Goal: Complete application form

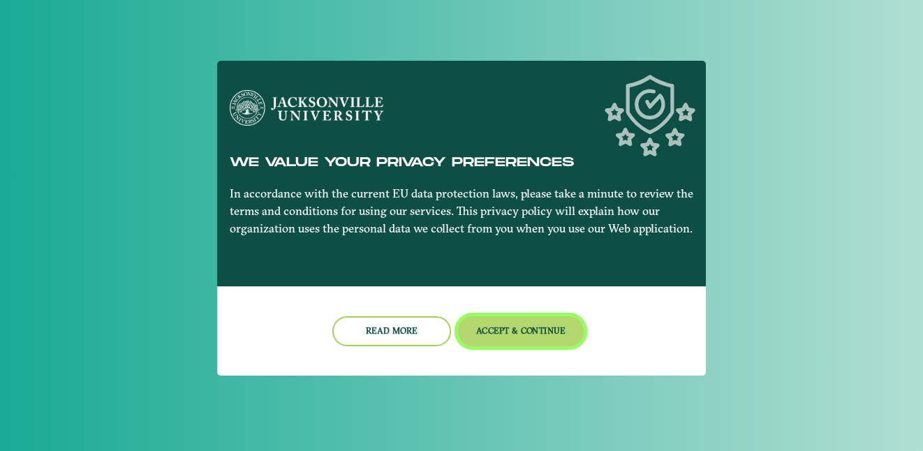
click at [570, 307] on nb-card-footer "Read more Accept & Continue" at bounding box center [461, 330] width 489 height 89
click at [543, 329] on button "Accept & Continue" at bounding box center [521, 331] width 126 height 30
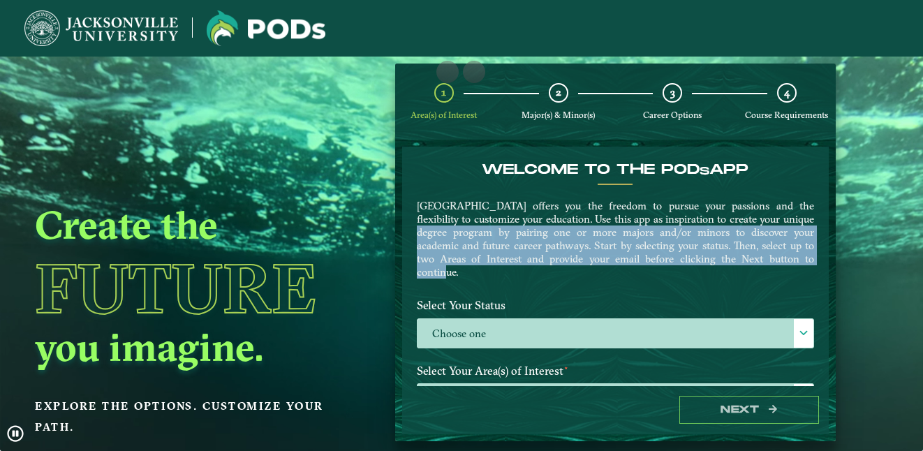
drag, startPoint x: 816, startPoint y: 223, endPoint x: 816, endPoint y: 257, distance: 34.2
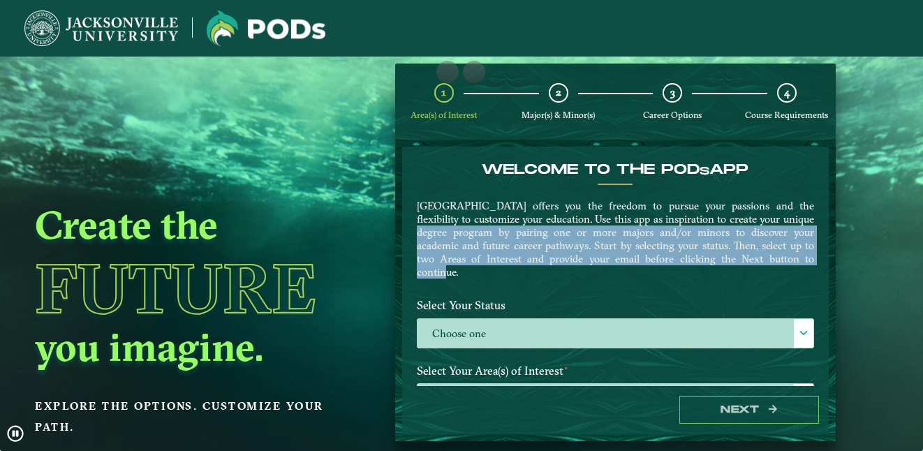
click at [816, 257] on div "Welcome to the POD s app [GEOGRAPHIC_DATA] offers you the freedom to pursue you…" at bounding box center [615, 226] width 418 height 131
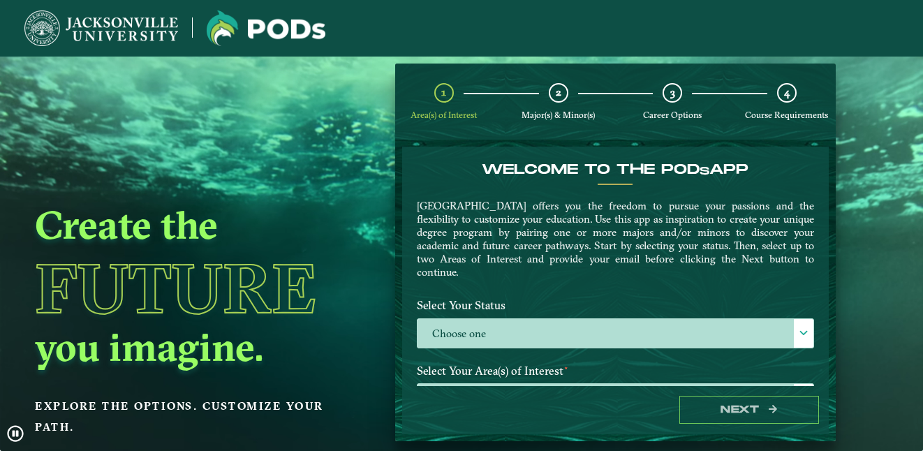
click at [726, 302] on label "Select Your Status" at bounding box center [615, 306] width 418 height 26
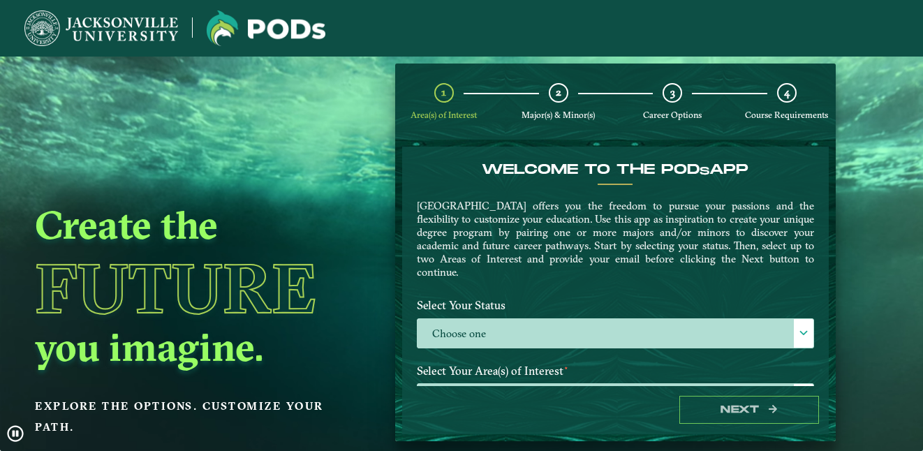
click at [725, 316] on label "Select Your Status" at bounding box center [615, 306] width 418 height 26
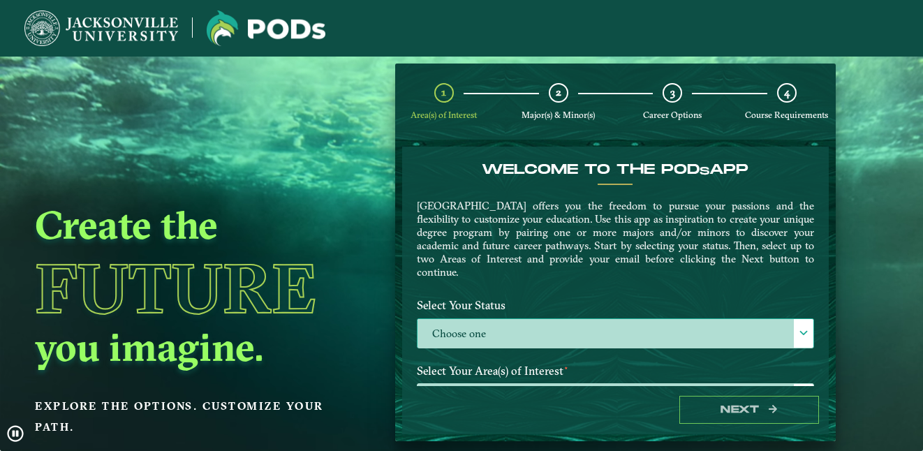
click at [729, 327] on label "Choose one" at bounding box center [616, 334] width 396 height 30
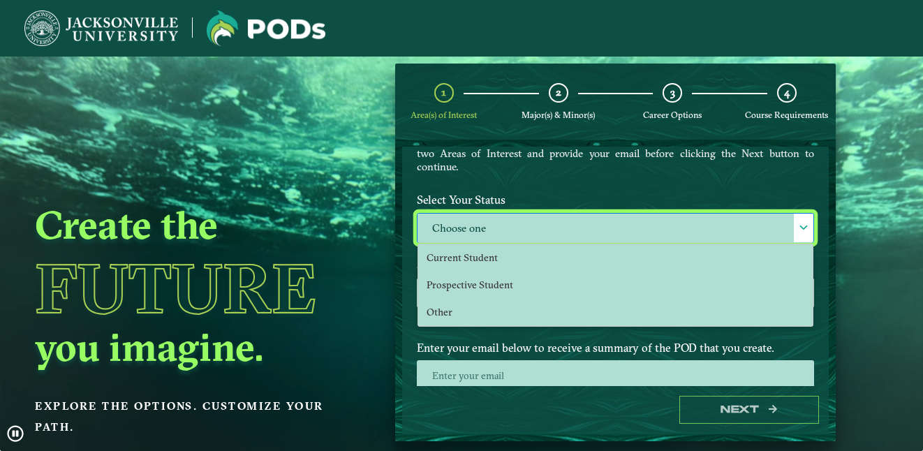
scroll to position [109, 0]
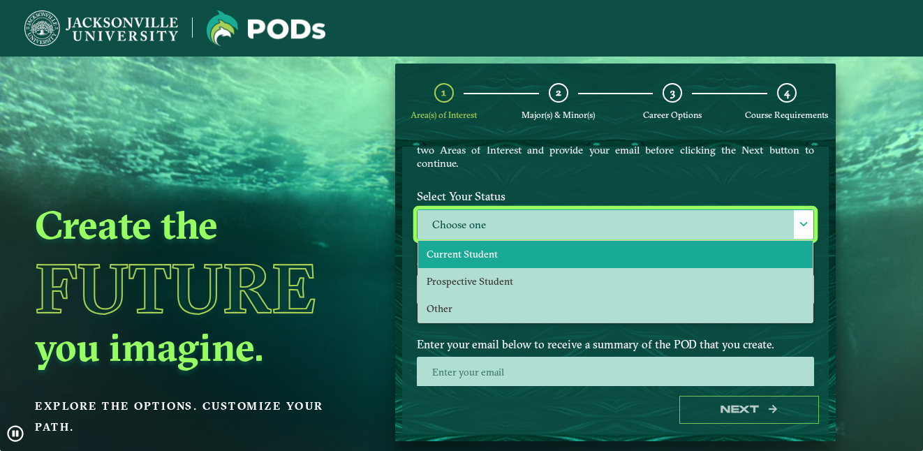
click at [697, 250] on li "Current Student" at bounding box center [615, 254] width 394 height 27
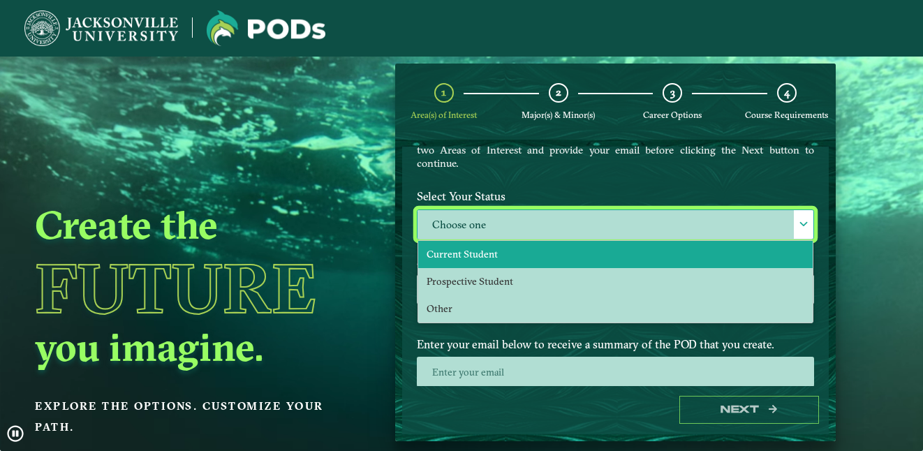
select select "[object Object]"
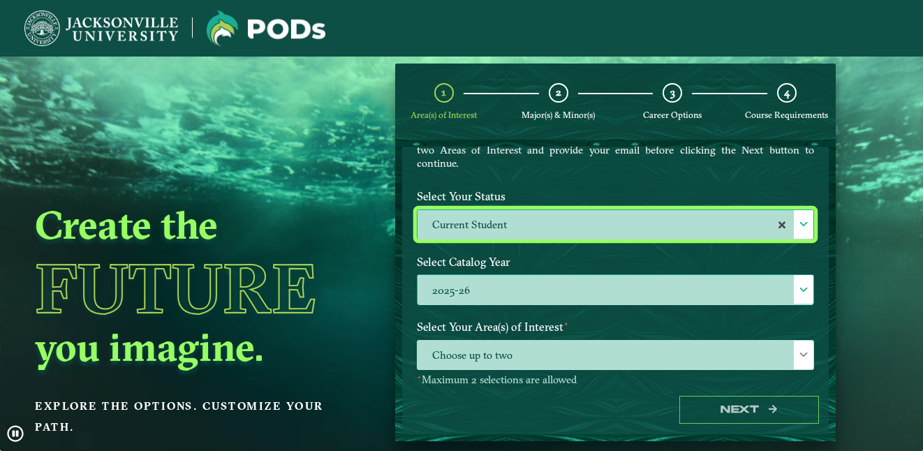
click at [783, 298] on label "2025-26" at bounding box center [616, 290] width 396 height 30
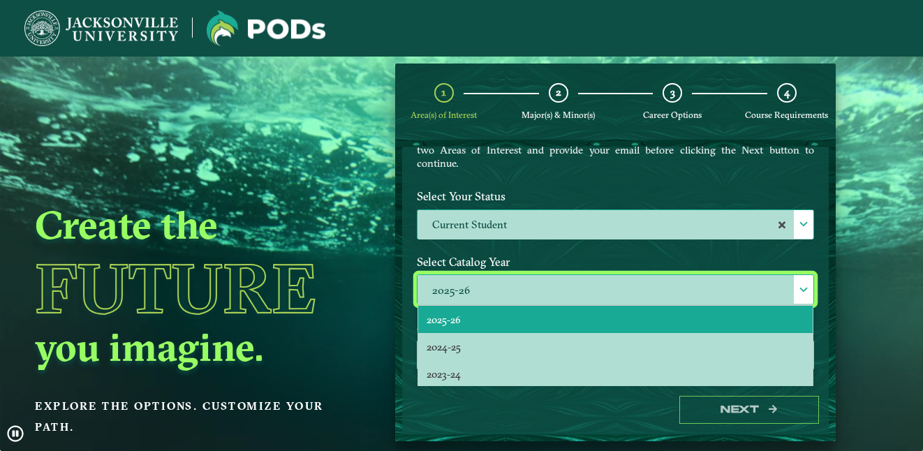
scroll to position [8, 64]
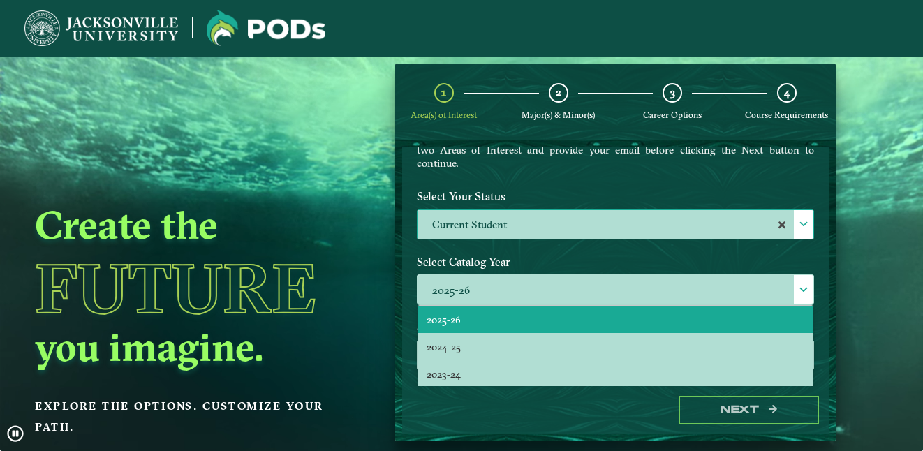
click at [819, 274] on div "Welcome to the POD s app [GEOGRAPHIC_DATA] offers you the freedom to pursue you…" at bounding box center [615, 266] width 427 height 239
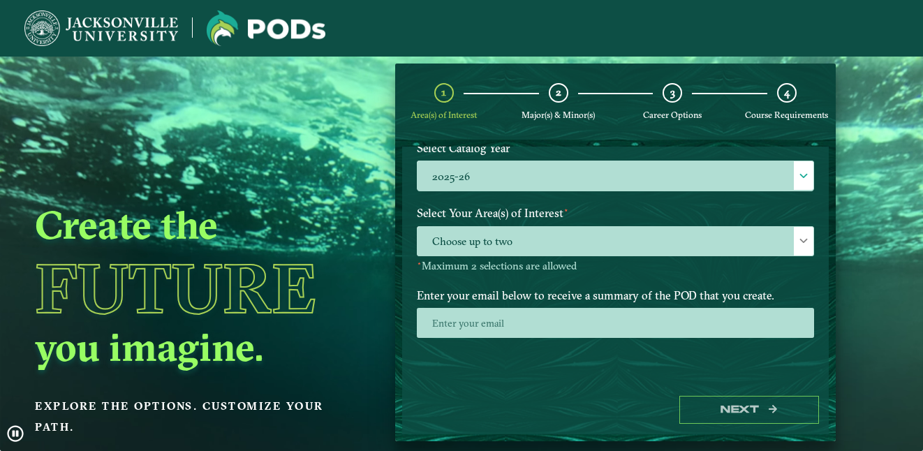
scroll to position [226, 0]
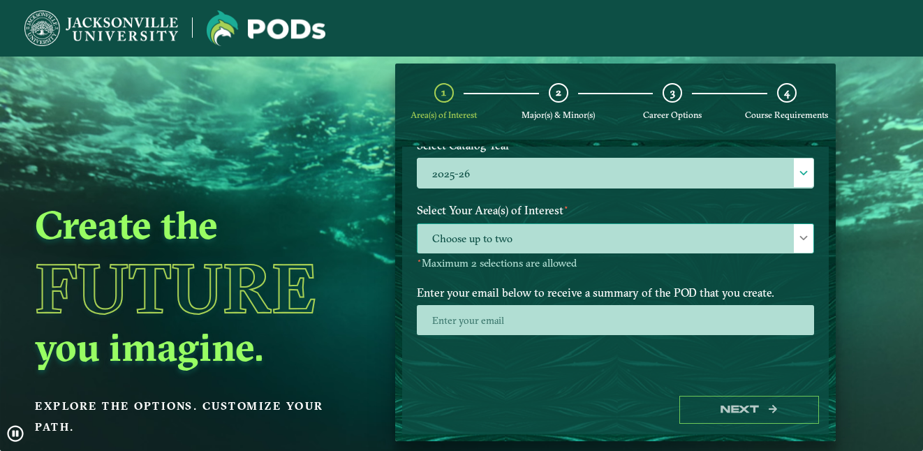
click at [713, 241] on span "Choose up to two" at bounding box center [616, 239] width 396 height 30
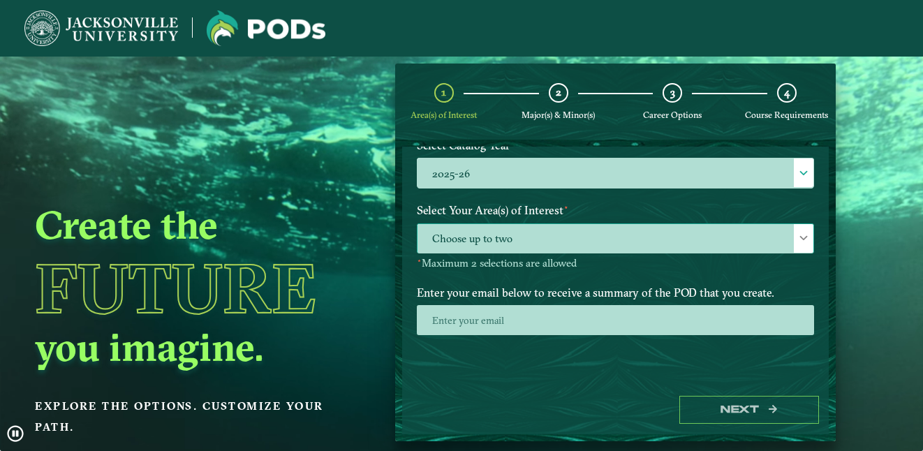
scroll to position [8, 64]
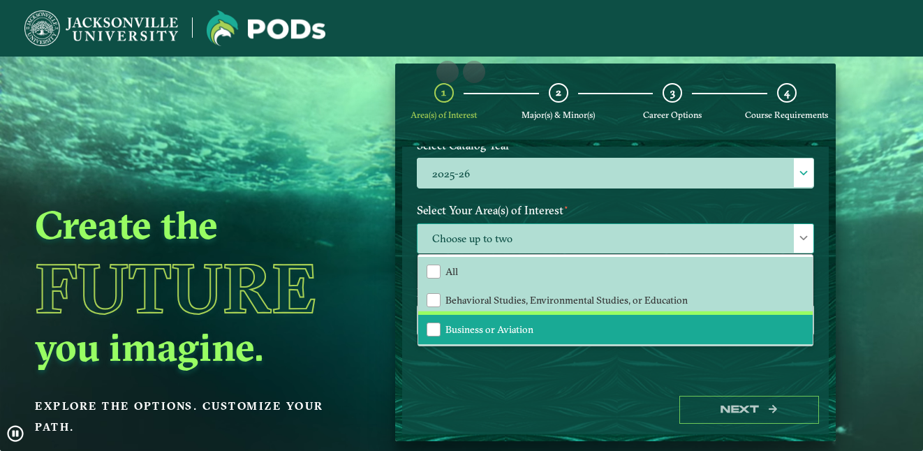
click at [619, 331] on li "Business or Aviation" at bounding box center [615, 329] width 394 height 29
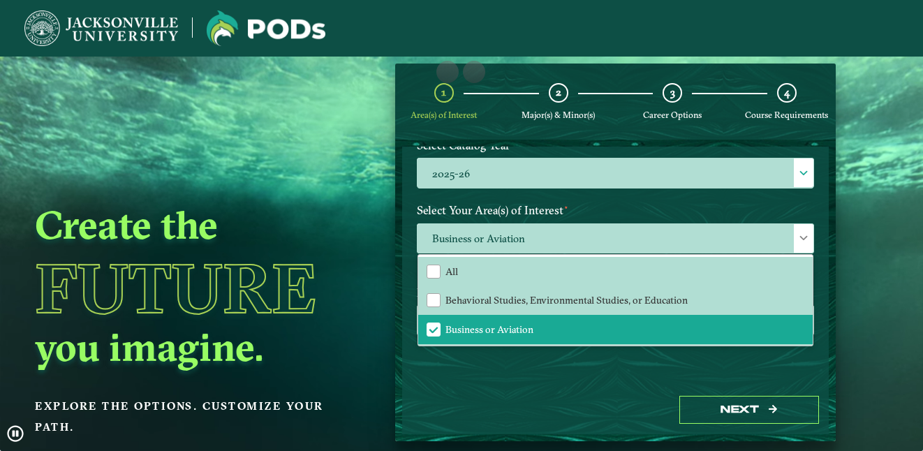
click at [578, 405] on div "Next" at bounding box center [615, 410] width 427 height 48
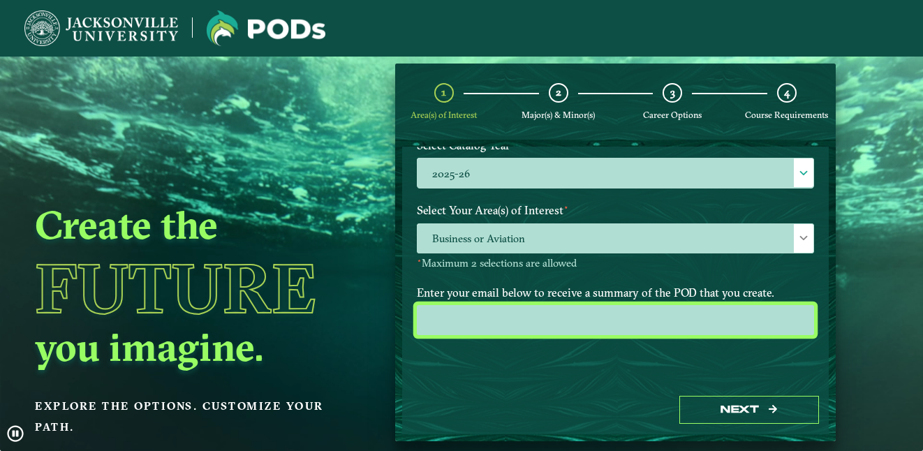
click at [617, 320] on input "email" at bounding box center [615, 320] width 397 height 30
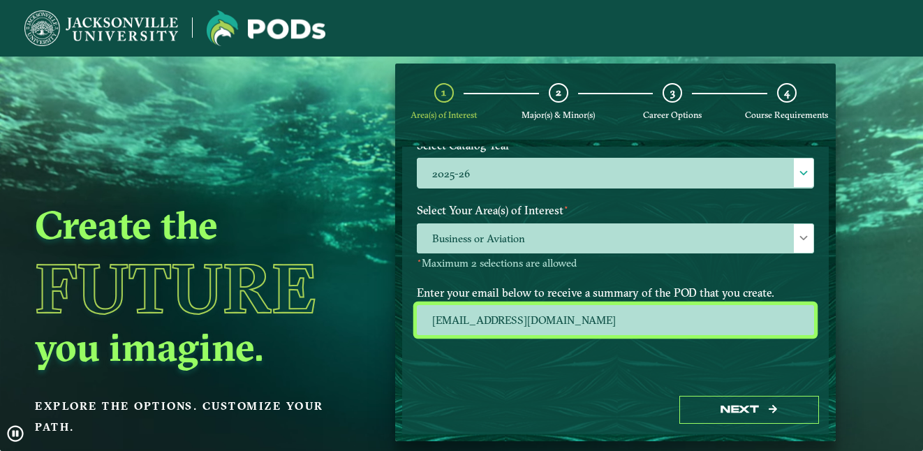
click at [569, 334] on input "[EMAIL_ADDRESS][DOMAIN_NAME]" at bounding box center [615, 320] width 397 height 30
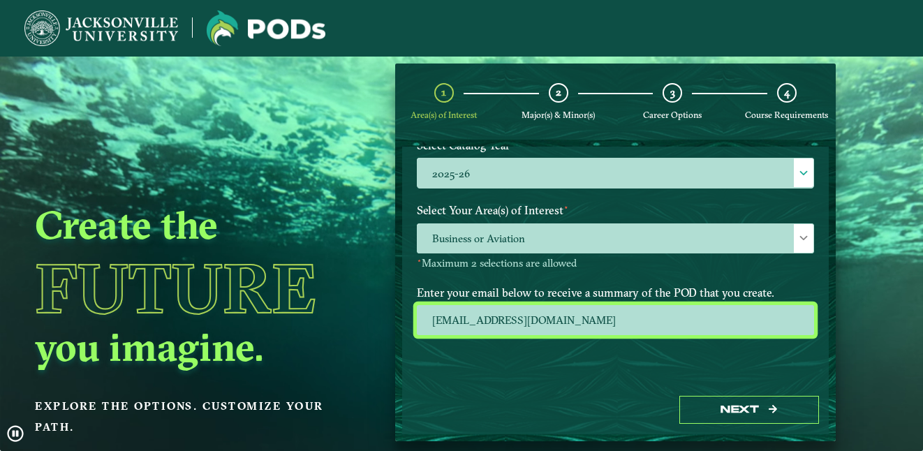
click at [584, 330] on input "[EMAIL_ADDRESS][DOMAIN_NAME]" at bounding box center [615, 320] width 397 height 30
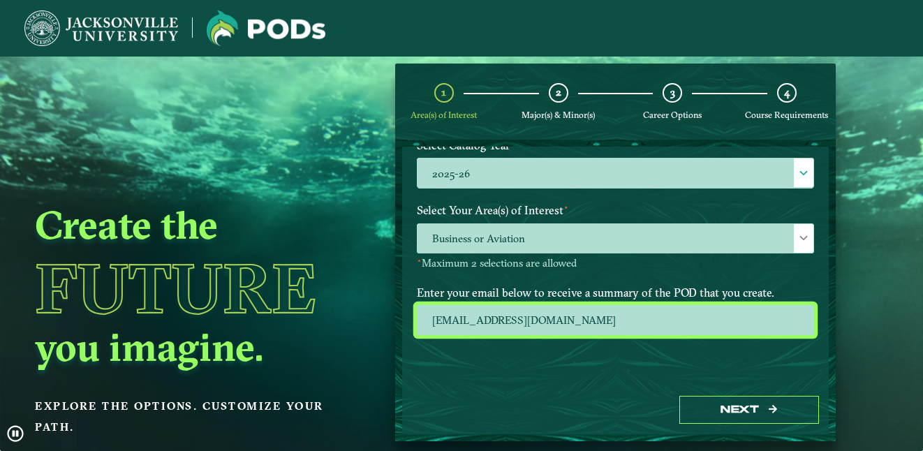
drag, startPoint x: 584, startPoint y: 330, endPoint x: 471, endPoint y: 323, distance: 113.3
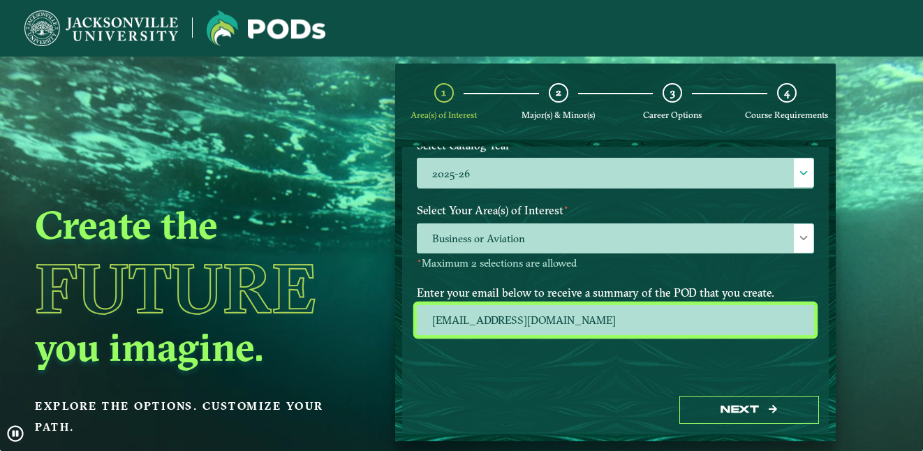
click at [471, 323] on input "[EMAIL_ADDRESS][DOMAIN_NAME]" at bounding box center [615, 320] width 397 height 30
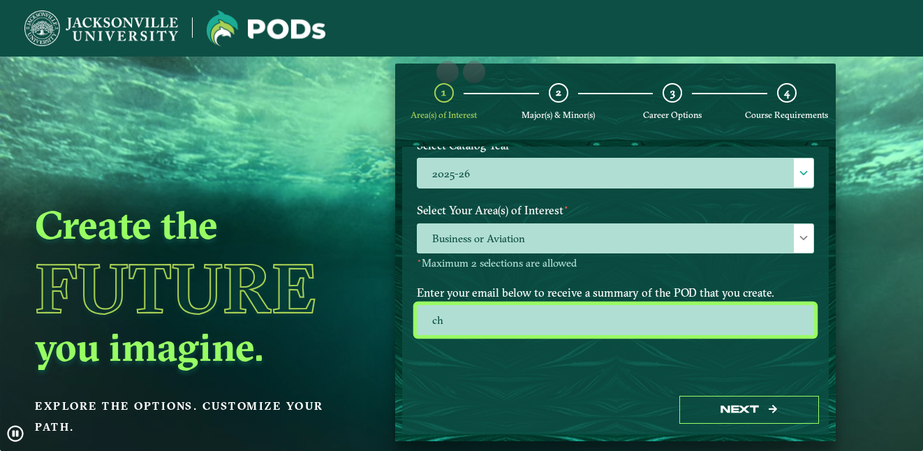
type input "c"
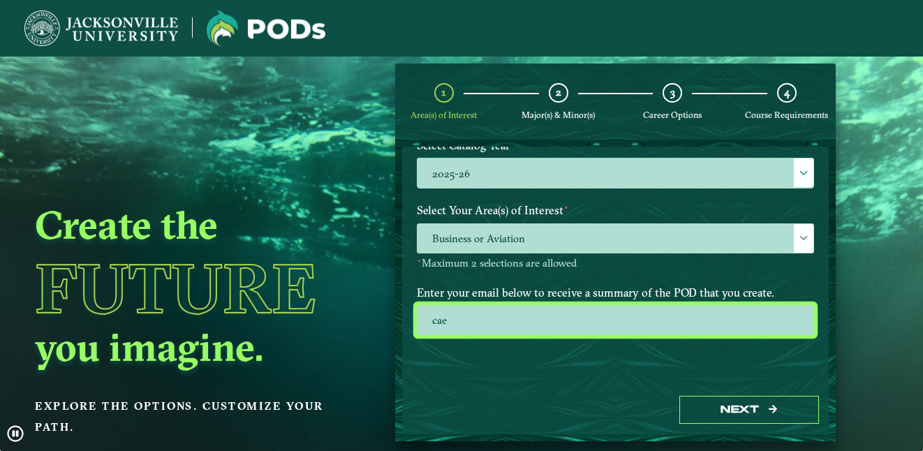
type input "[EMAIL_ADDRESS][DOMAIN_NAME]"
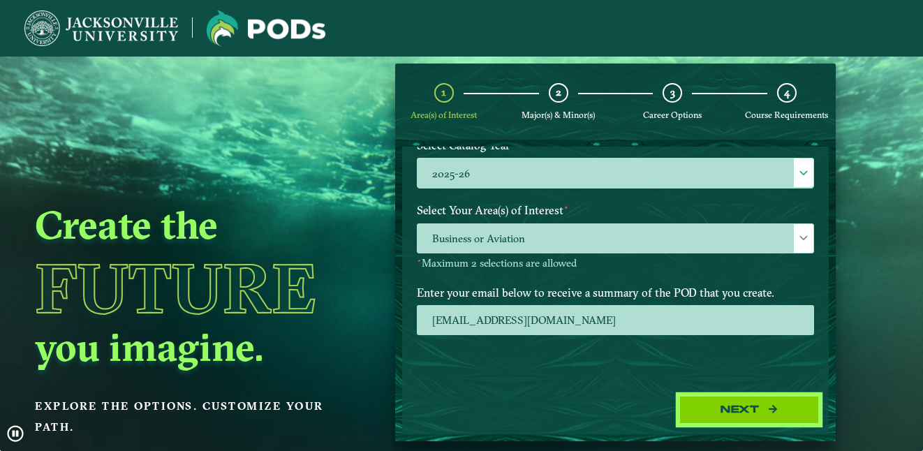
click at [725, 409] on button "Next" at bounding box center [749, 410] width 140 height 29
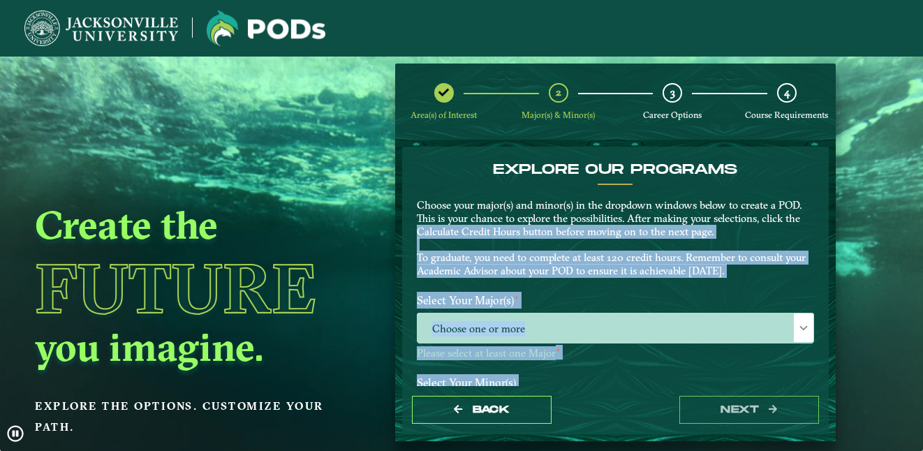
drag, startPoint x: 821, startPoint y: 223, endPoint x: 834, endPoint y: 258, distance: 36.4
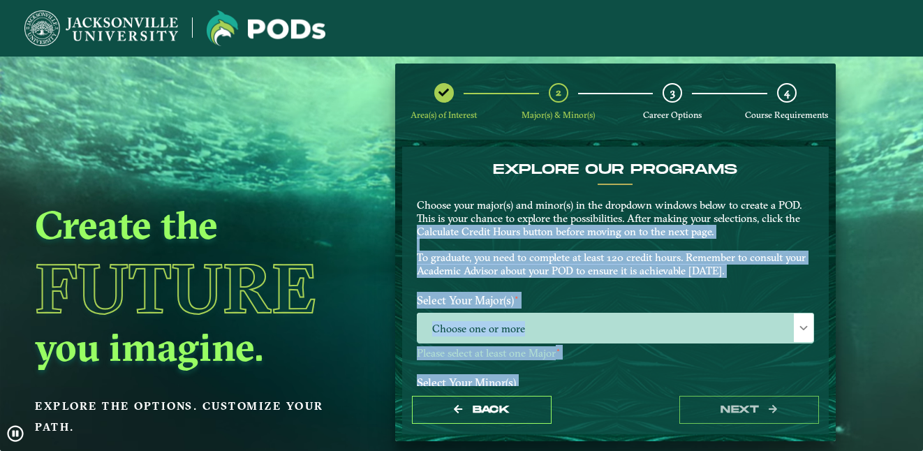
click at [834, 258] on div "Area(s) of Interest 2 Major(s) & Minor(s) 3 Career Options 4 Course Requirement…" at bounding box center [616, 253] width 462 height 378
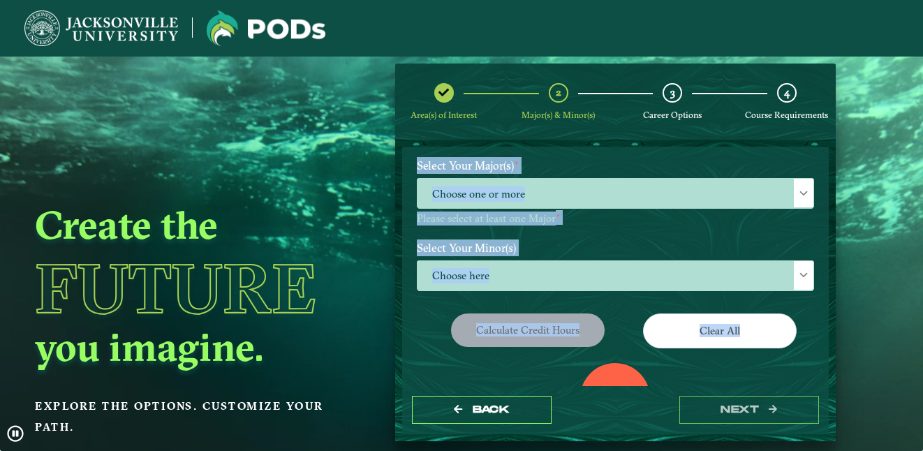
scroll to position [113, 0]
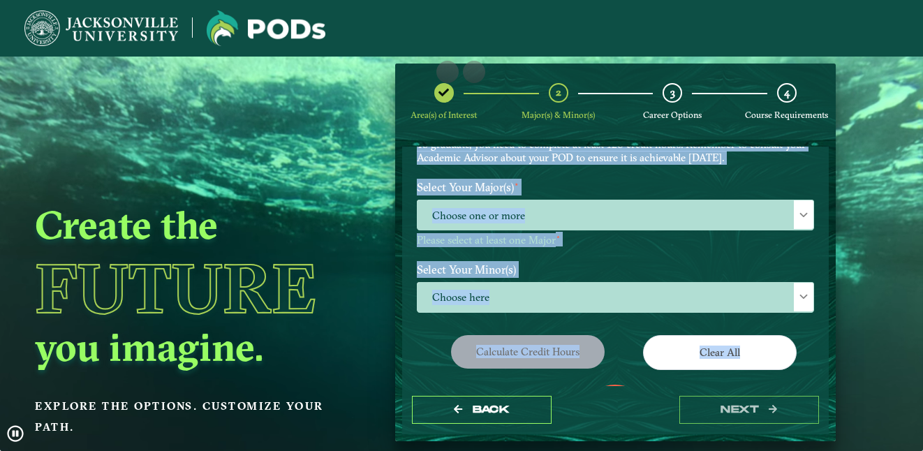
click at [760, 170] on div "EXPLORE OUR PROGRAMS Choose your major(s) and minor(s) in the dropdown windows …" at bounding box center [615, 111] width 418 height 126
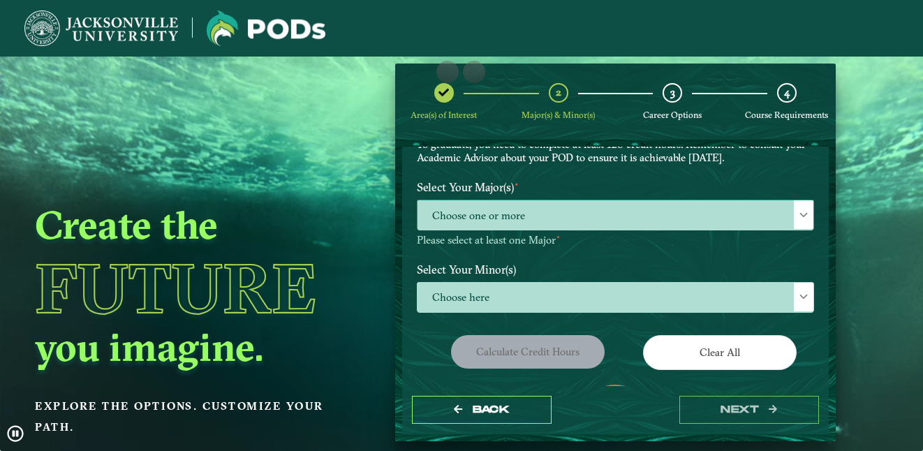
click at [743, 220] on span "Choose one or more" at bounding box center [616, 215] width 396 height 30
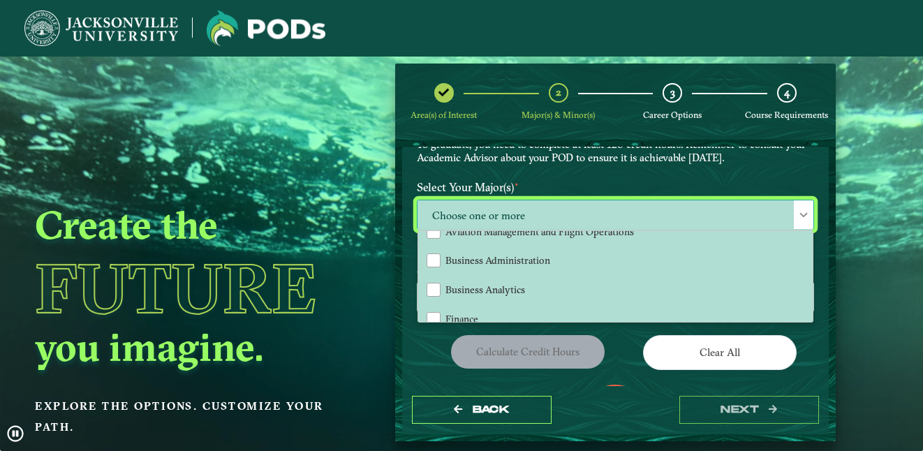
scroll to position [0, 0]
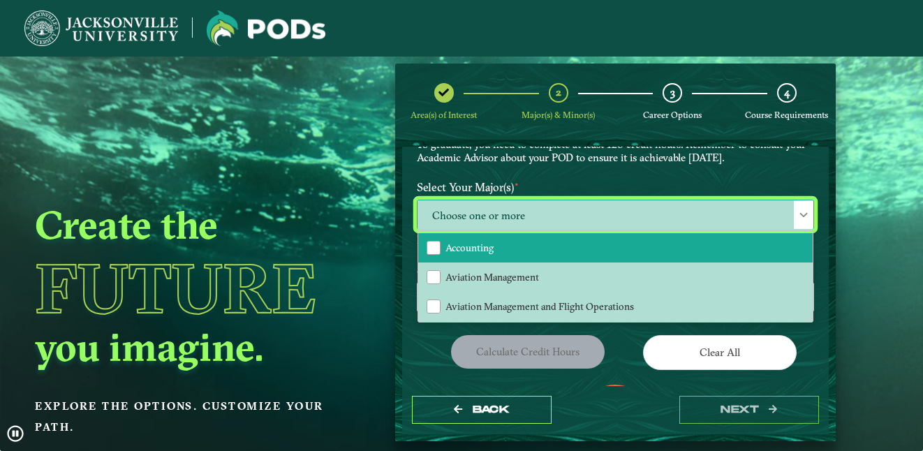
click at [649, 249] on li "Accounting" at bounding box center [615, 247] width 394 height 29
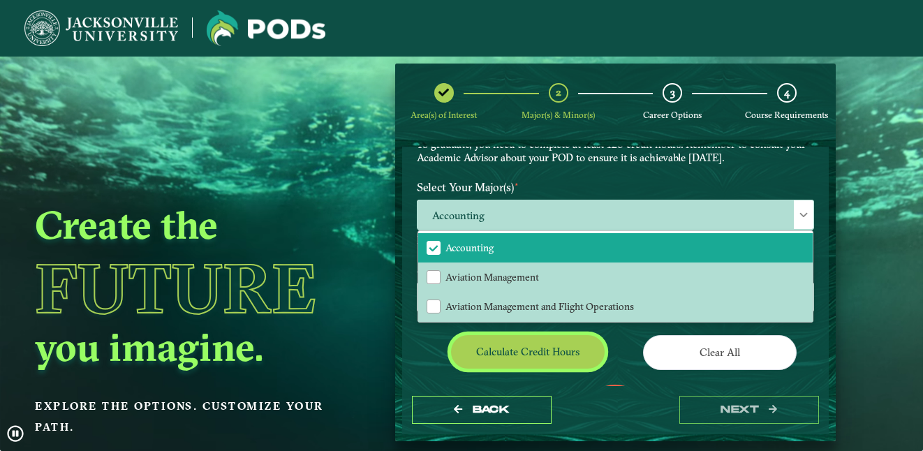
click at [586, 350] on button "Calculate credit hours" at bounding box center [528, 351] width 154 height 33
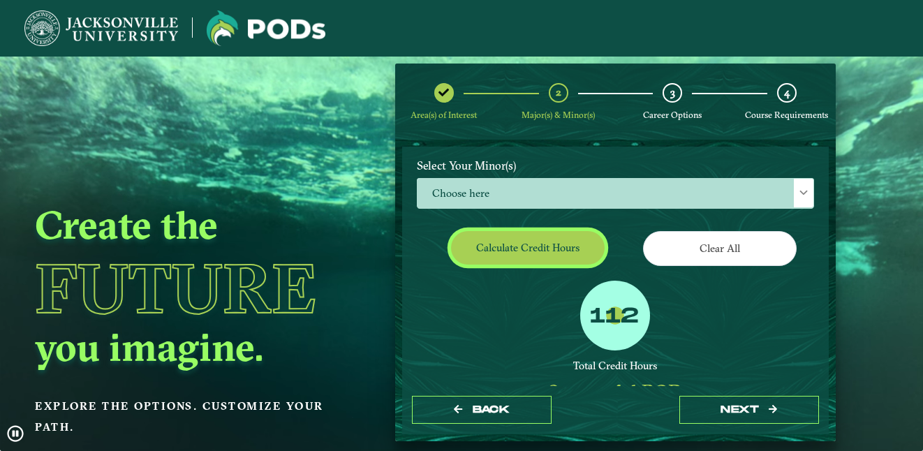
scroll to position [221, 0]
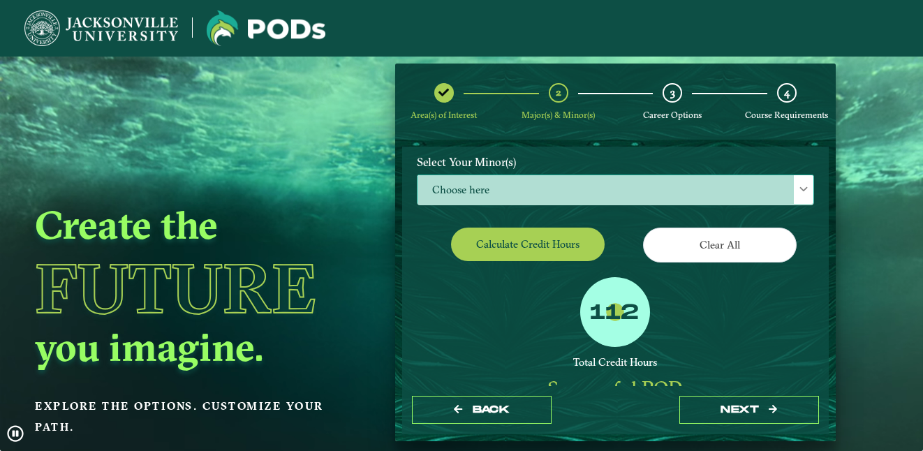
click at [794, 194] on div at bounding box center [804, 189] width 20 height 29
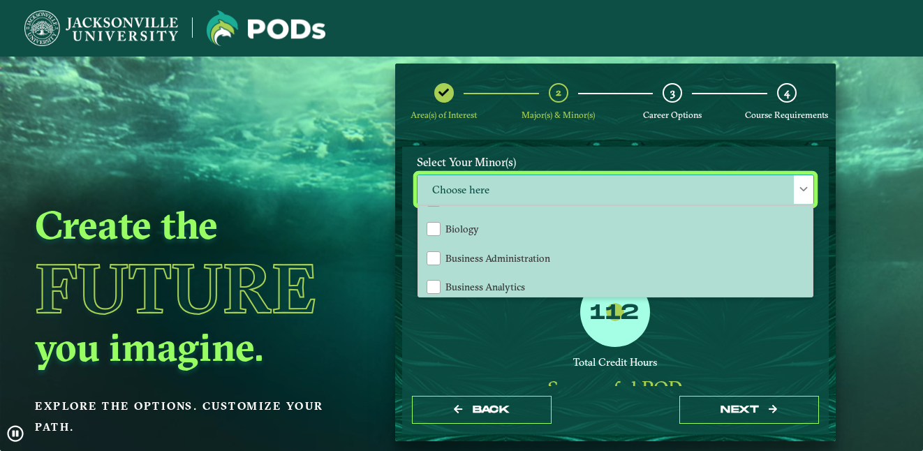
scroll to position [0, 0]
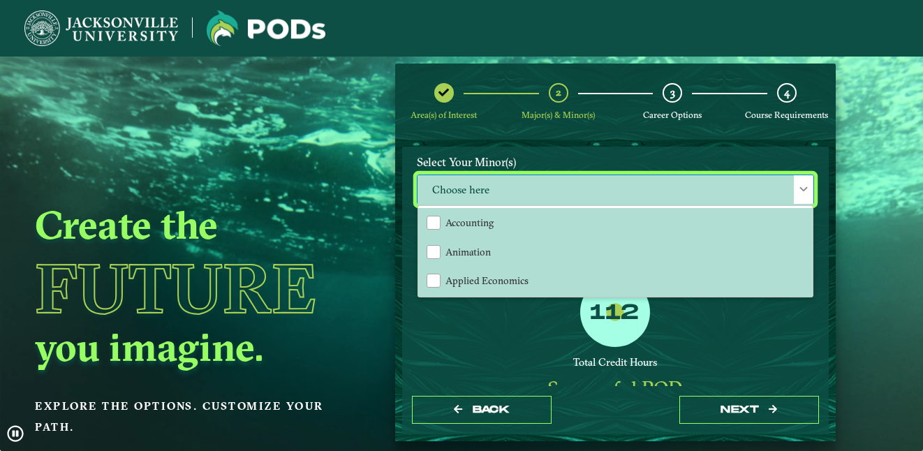
click at [817, 238] on div "Clear All" at bounding box center [719, 247] width 209 height 39
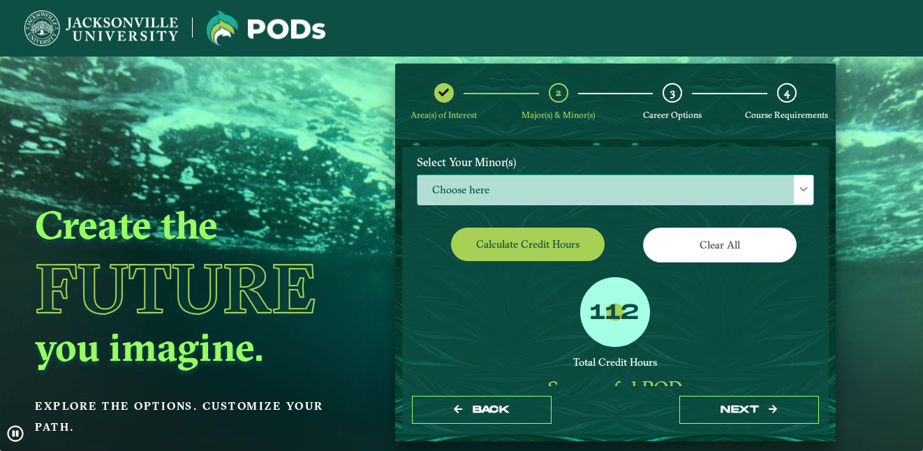
click at [796, 195] on div at bounding box center [804, 189] width 20 height 29
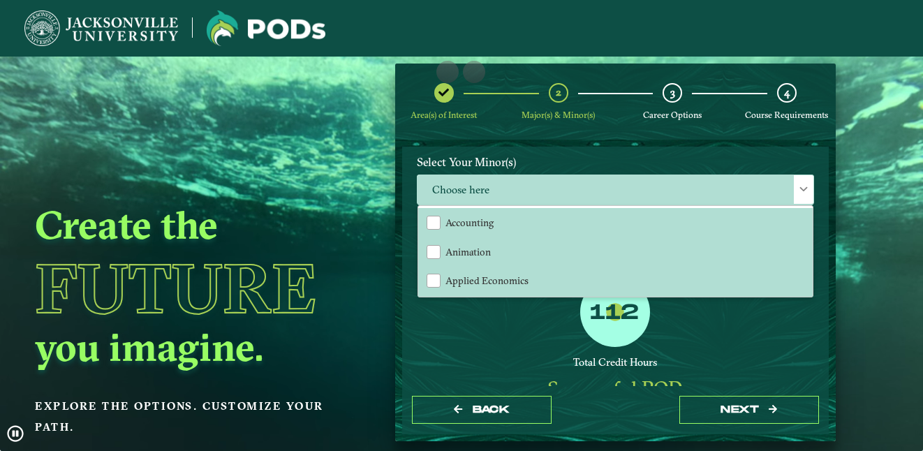
click at [828, 219] on form "EXPLORE OUR PROGRAMS Choose your major(s) and minor(s) in the dropdown windows …" at bounding box center [615, 291] width 441 height 302
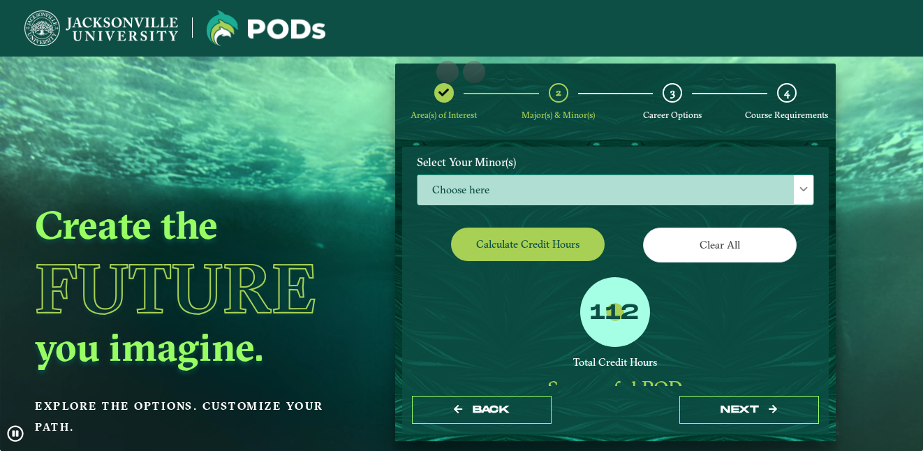
click at [799, 191] on span at bounding box center [804, 189] width 10 height 10
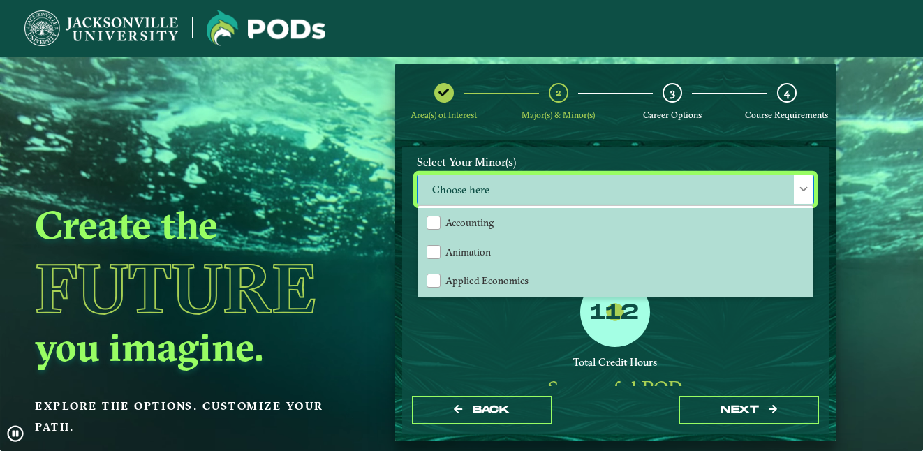
click at [815, 222] on div "EXPLORE OUR PROGRAMS Choose your major(s) and minor(s) in the dropdown windows …" at bounding box center [615, 266] width 427 height 239
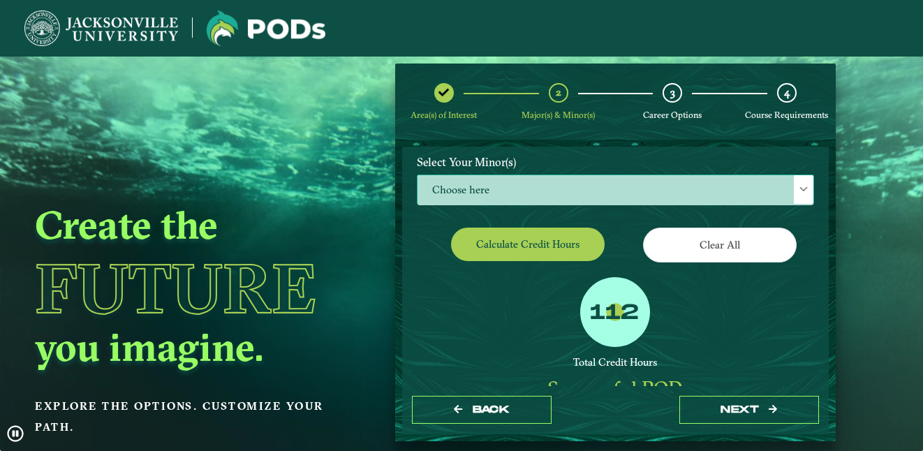
click at [794, 189] on div at bounding box center [804, 189] width 20 height 29
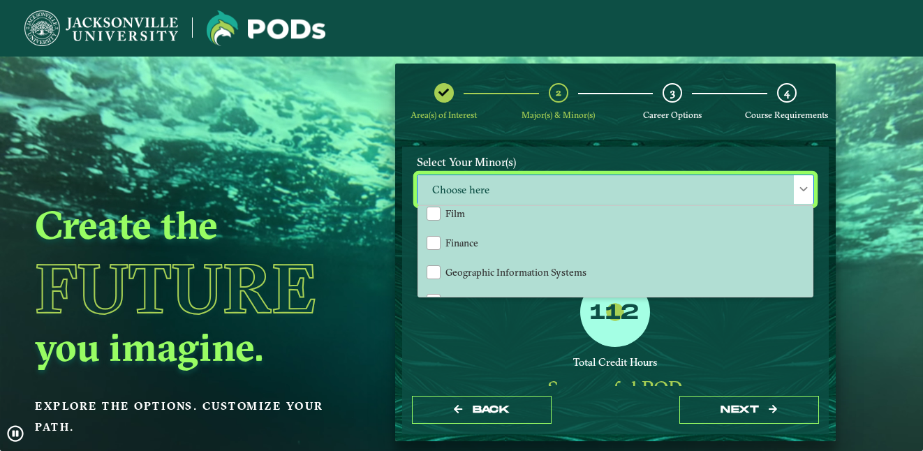
scroll to position [674, 0]
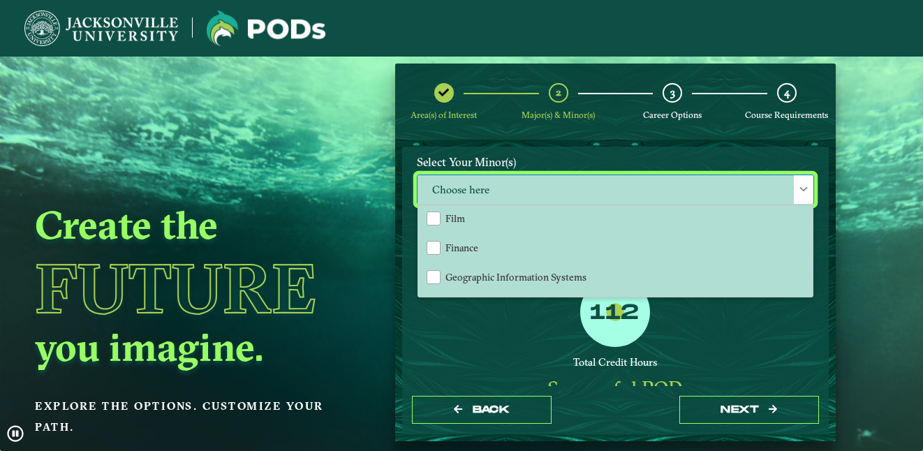
click at [765, 348] on div "112 Total Credit Hours Successful POD This means you will need to either take a…" at bounding box center [615, 368] width 418 height 183
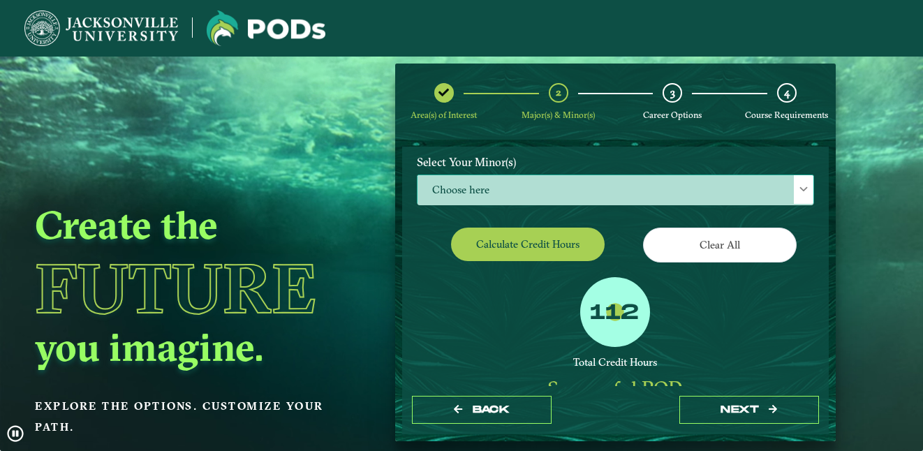
click at [794, 199] on div at bounding box center [804, 189] width 20 height 29
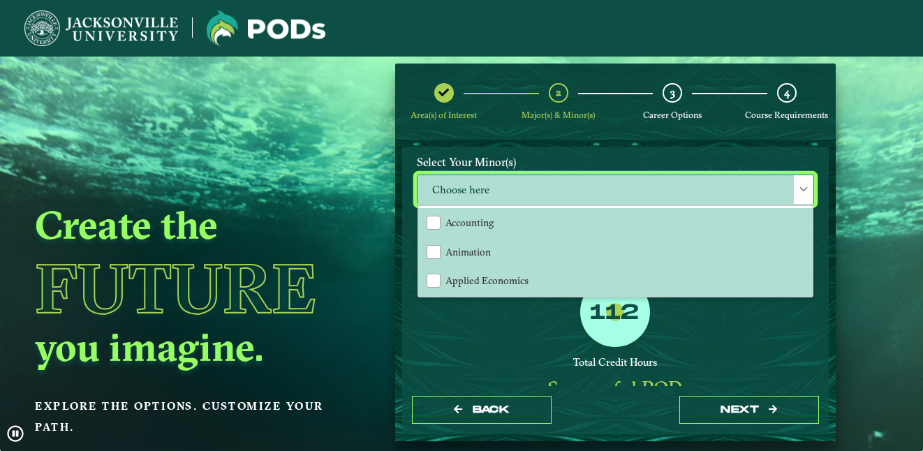
click at [869, 181] on ngx-dashboard "Create the Future you imagine. Explore the options. Customize your path. Area(s…" at bounding box center [461, 253] width 923 height 378
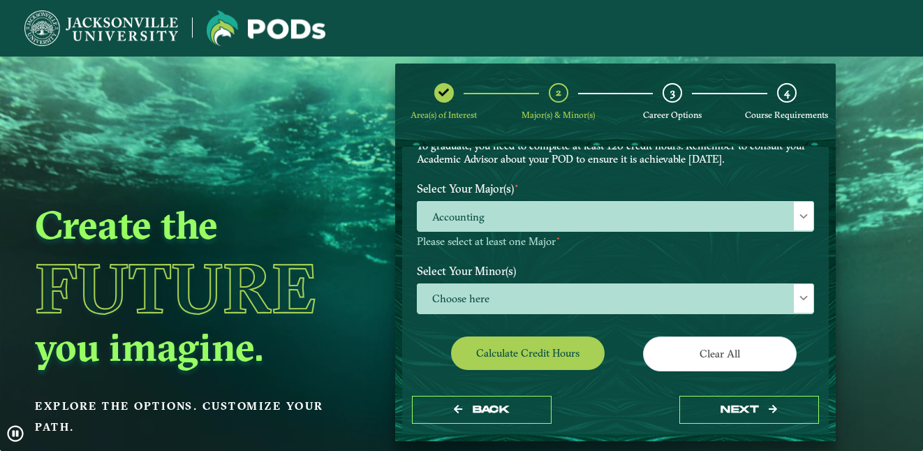
scroll to position [110, 0]
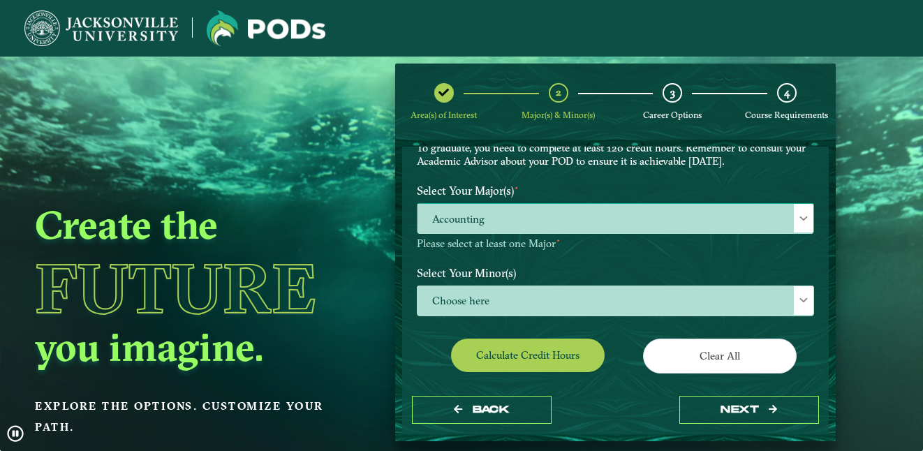
click at [776, 227] on span "Accounting" at bounding box center [616, 219] width 396 height 30
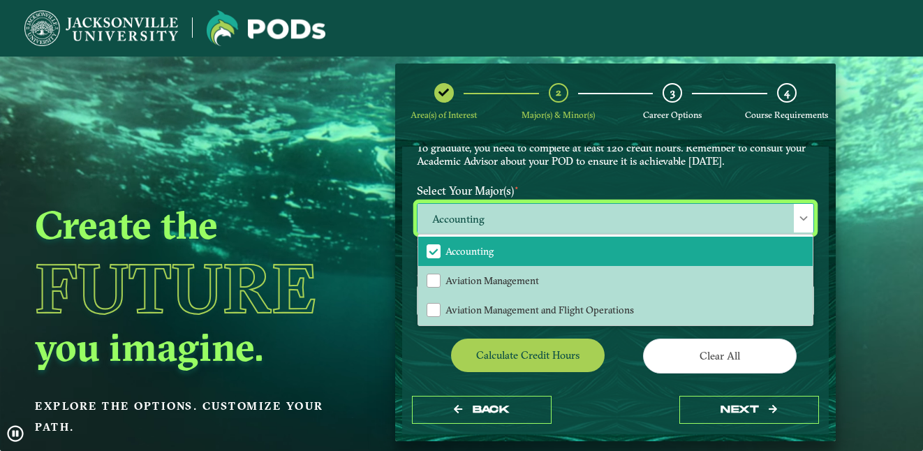
click at [782, 207] on span "Accounting" at bounding box center [616, 219] width 396 height 30
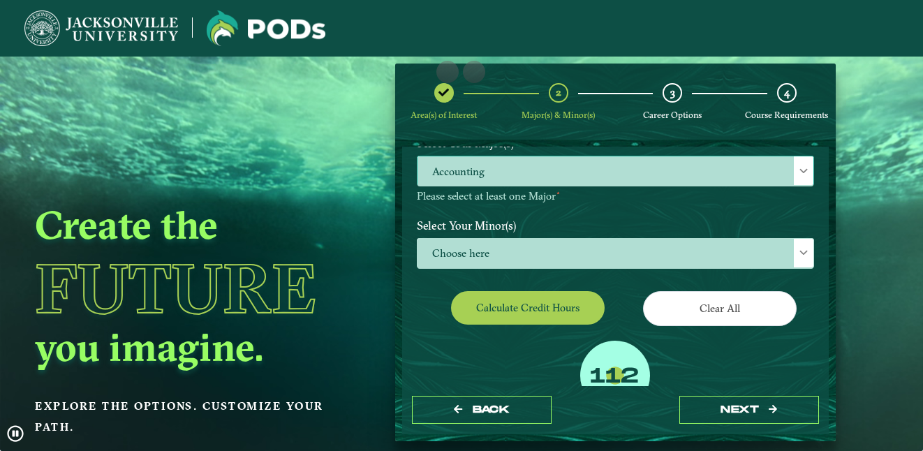
scroll to position [155, 0]
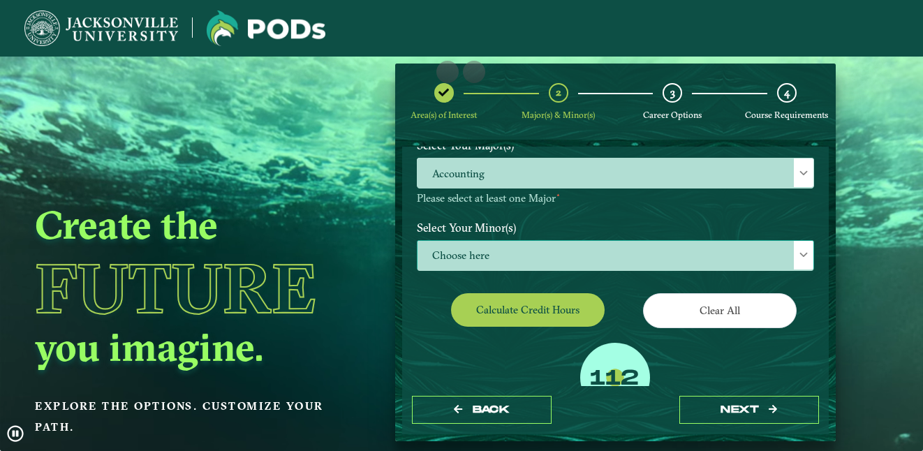
click at [753, 258] on span "Choose here" at bounding box center [616, 256] width 396 height 30
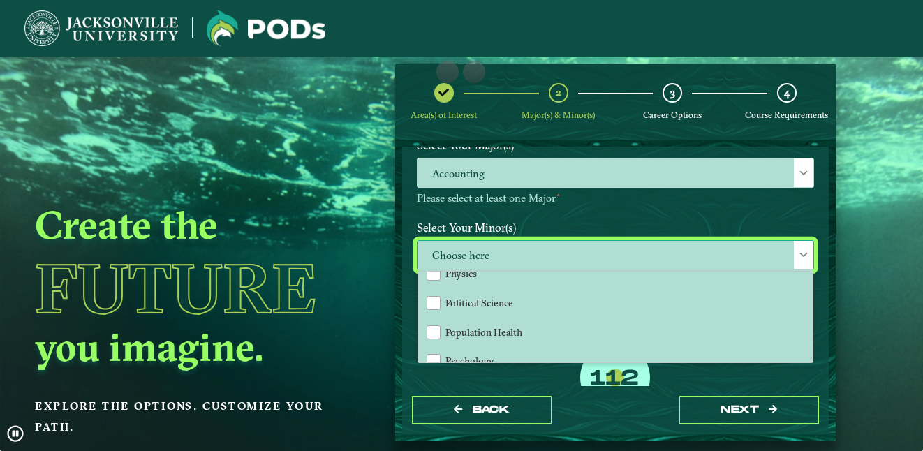
scroll to position [1190, 0]
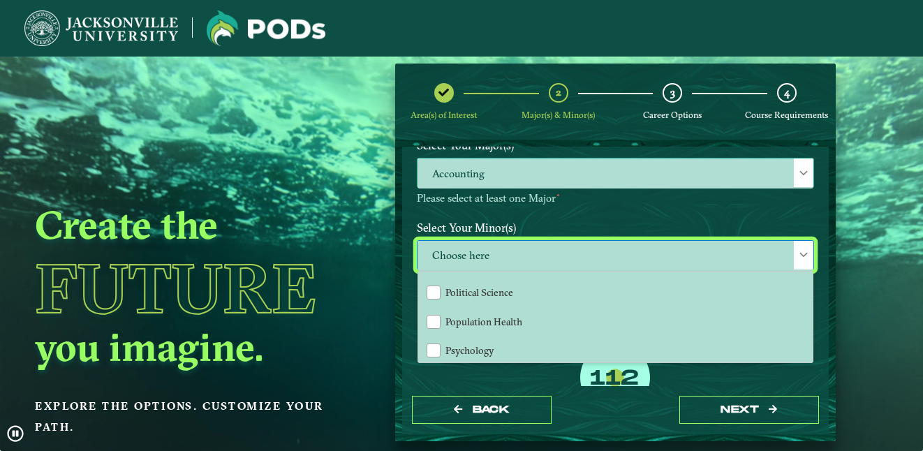
click at [759, 184] on span "Accounting" at bounding box center [616, 173] width 396 height 30
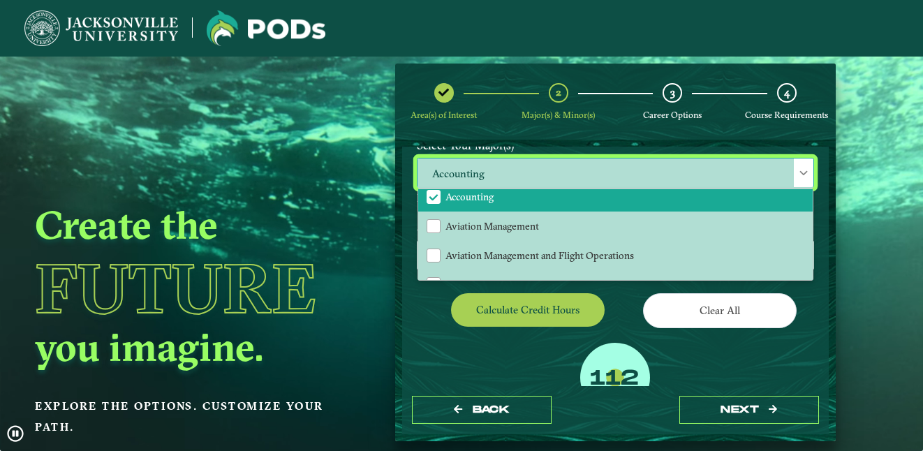
scroll to position [0, 0]
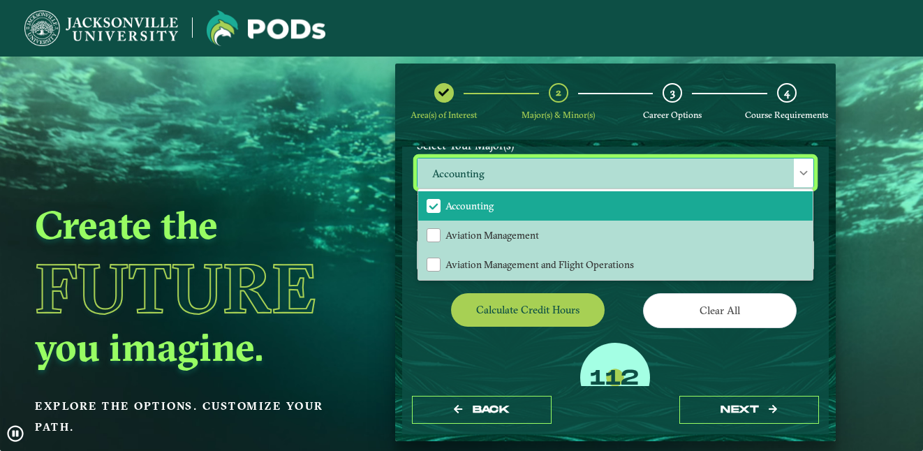
click at [609, 186] on span "Accounting" at bounding box center [616, 173] width 396 height 30
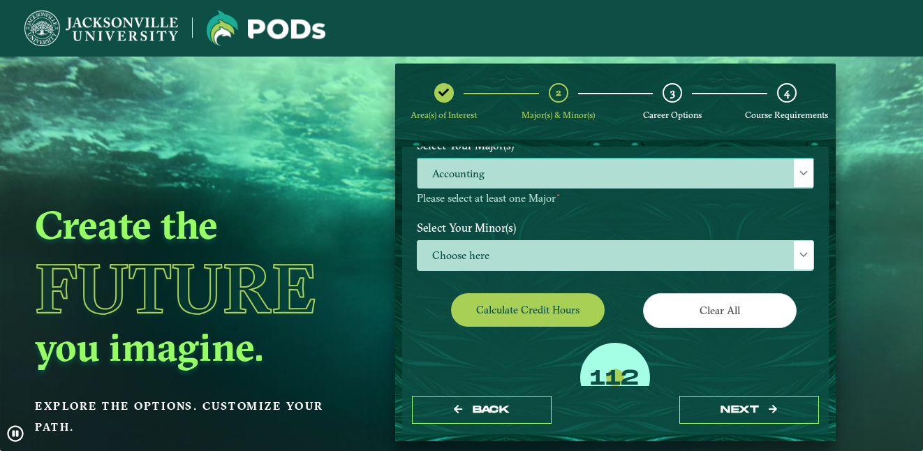
click at [583, 177] on span "Accounting" at bounding box center [616, 173] width 396 height 30
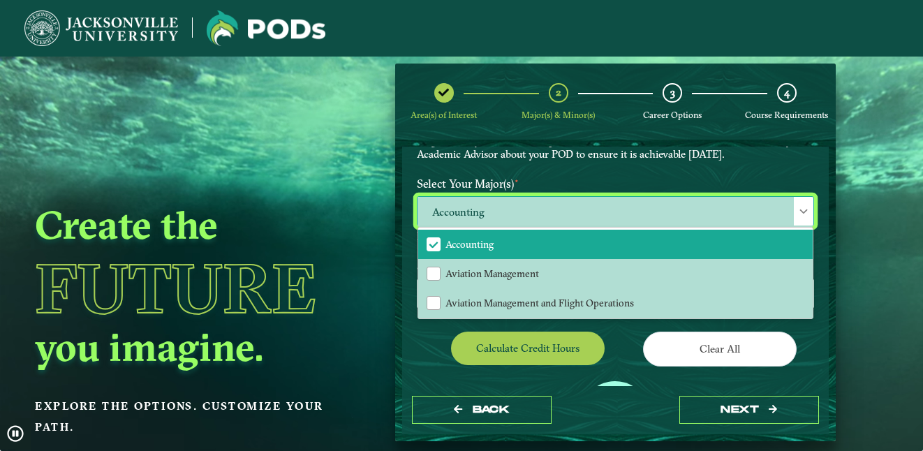
scroll to position [114, 0]
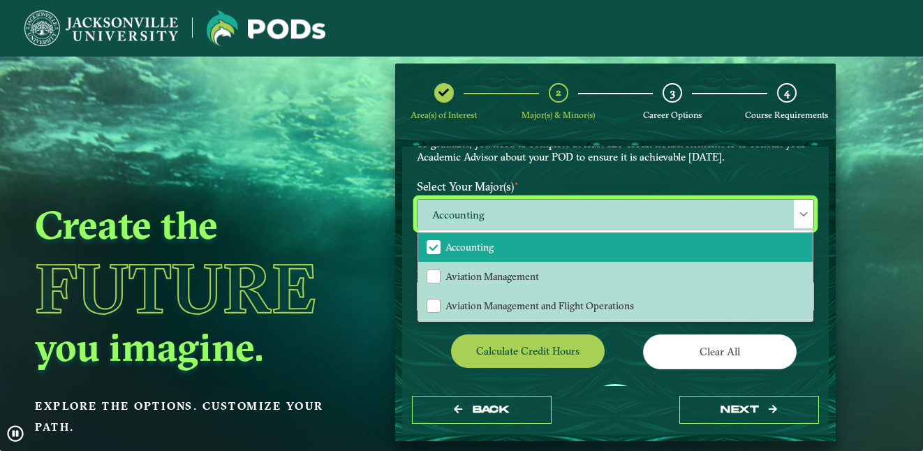
click at [768, 215] on span "Accounting" at bounding box center [616, 215] width 396 height 30
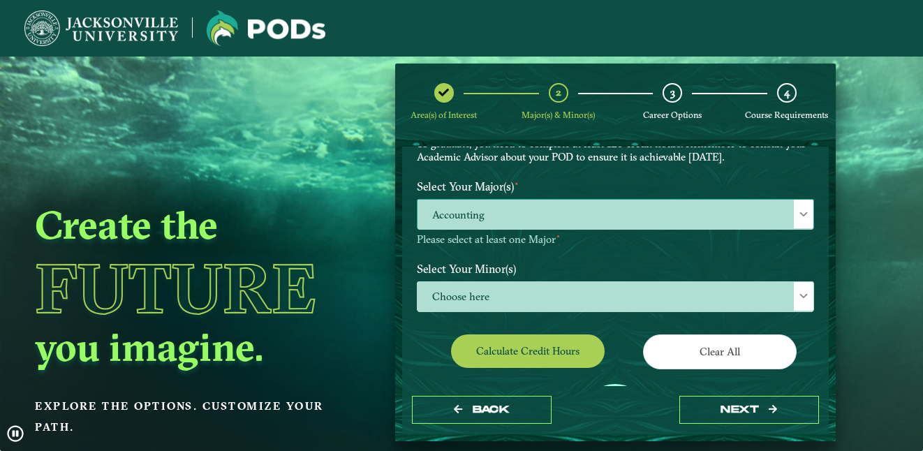
click at [747, 219] on span "Accounting" at bounding box center [616, 215] width 396 height 30
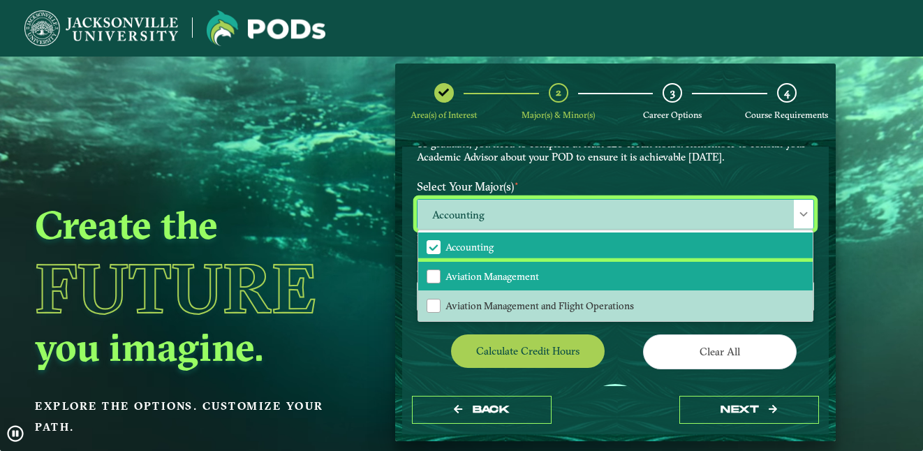
click at [531, 280] on span "Aviation Management" at bounding box center [492, 276] width 94 height 13
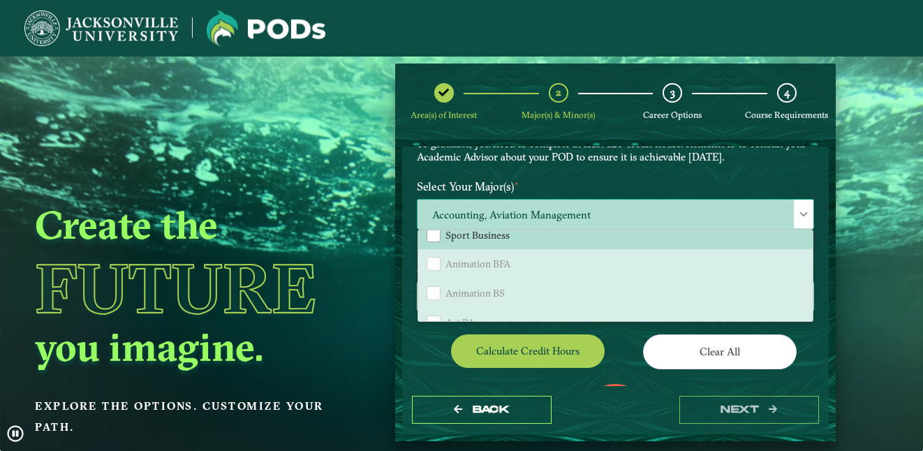
scroll to position [0, 0]
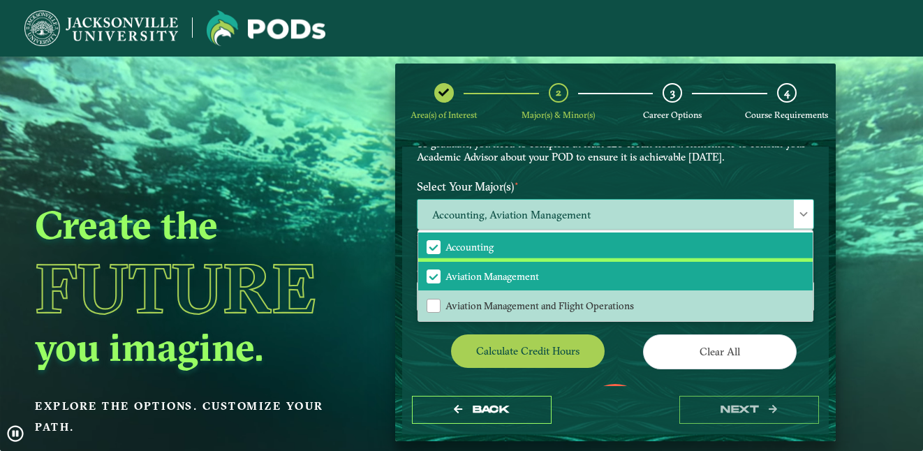
click at [522, 282] on span "Aviation Management" at bounding box center [492, 276] width 94 height 13
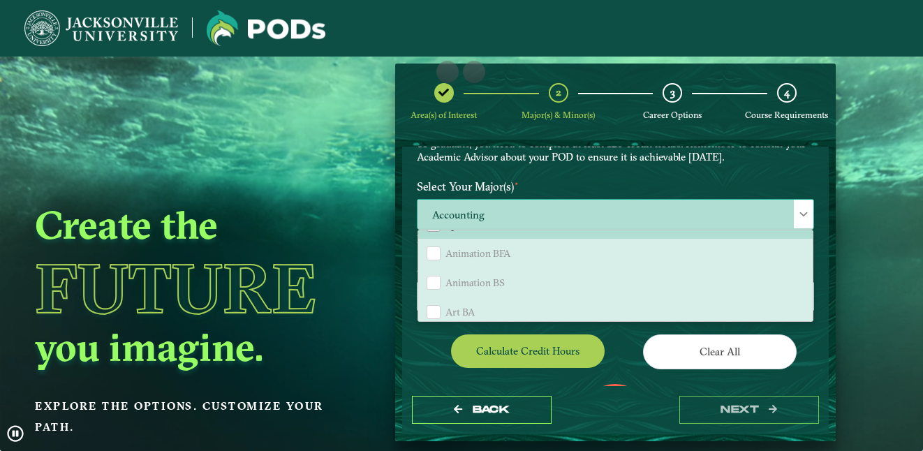
scroll to position [286, 0]
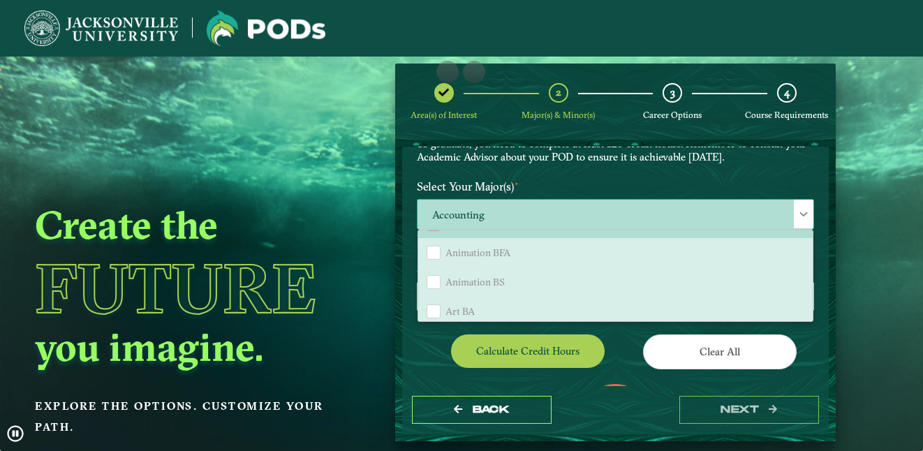
click at [515, 261] on li "Animation BFA" at bounding box center [615, 252] width 394 height 29
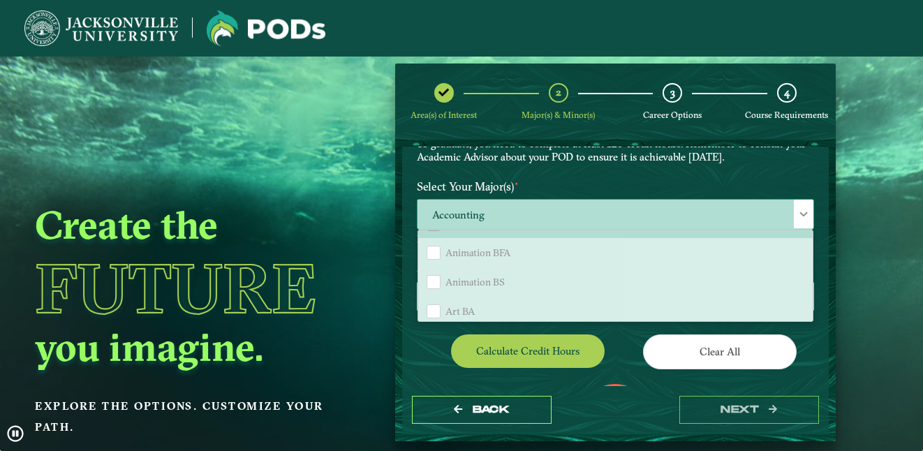
click at [499, 258] on span "Animation BFA" at bounding box center [477, 252] width 65 height 13
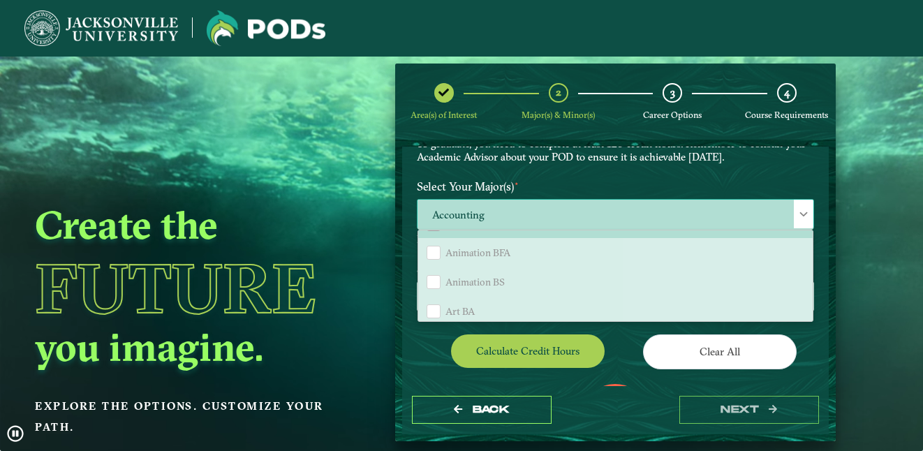
click at [498, 242] on li "Animation BFA" at bounding box center [615, 252] width 394 height 29
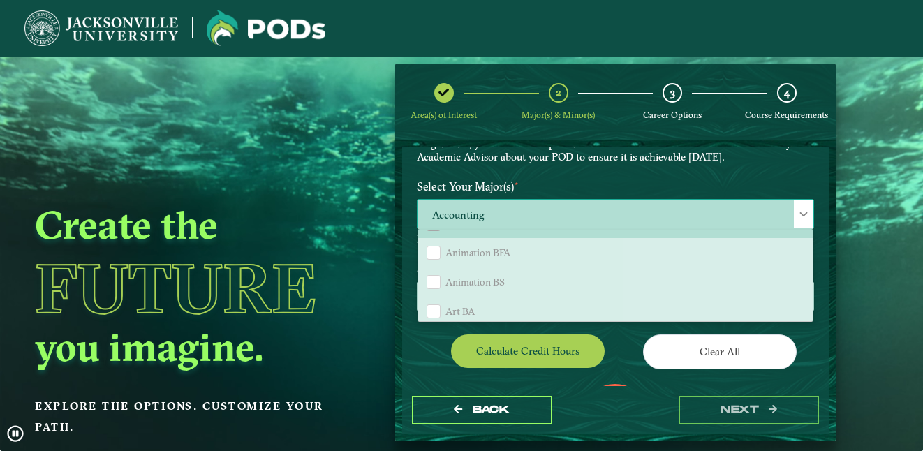
click at [517, 227] on span "Accounting" at bounding box center [616, 215] width 396 height 30
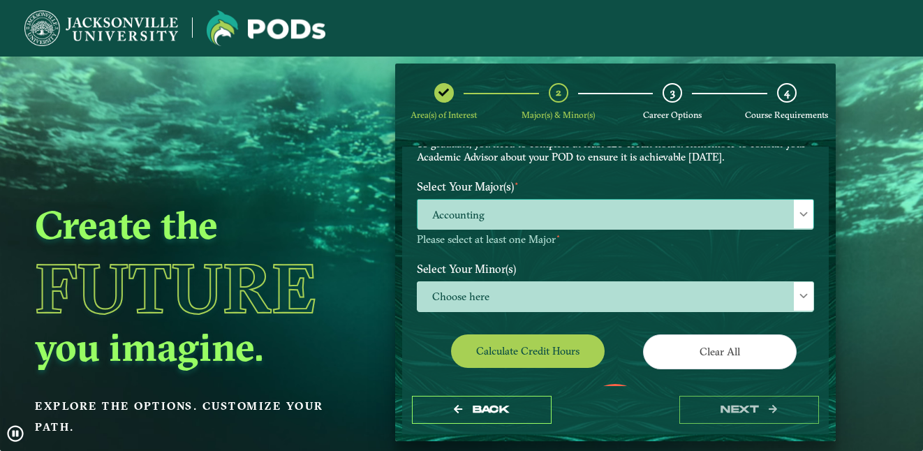
click at [566, 228] on span "Accounting" at bounding box center [616, 215] width 396 height 30
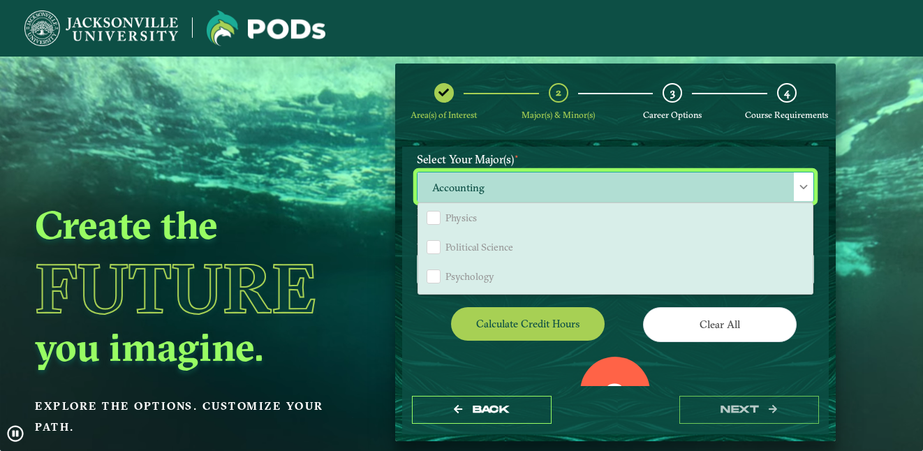
scroll to position [1082, 0]
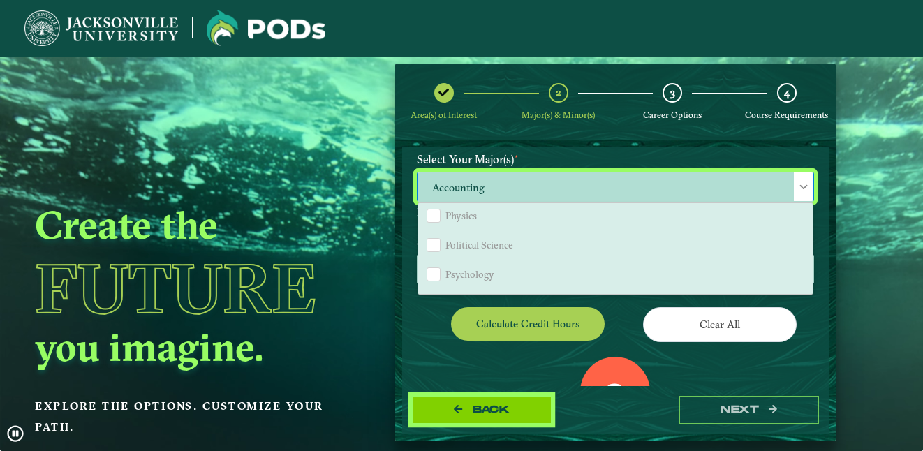
click at [478, 408] on span "Back" at bounding box center [491, 410] width 37 height 12
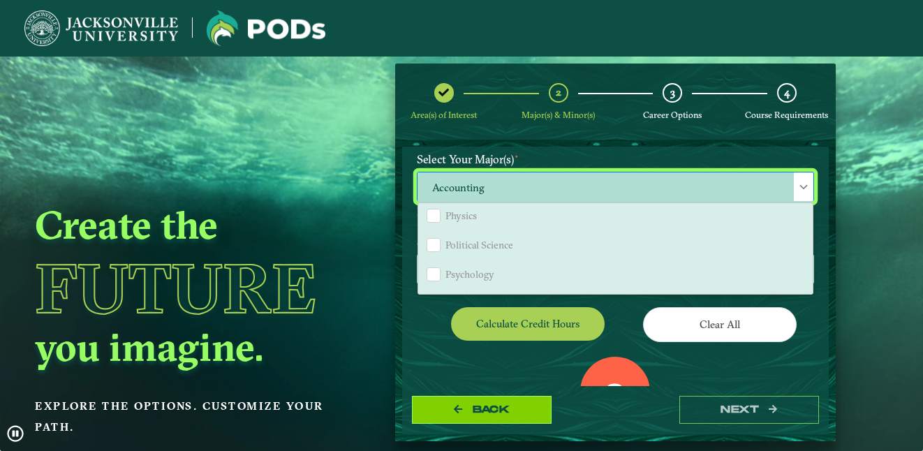
select select "[object Object]"
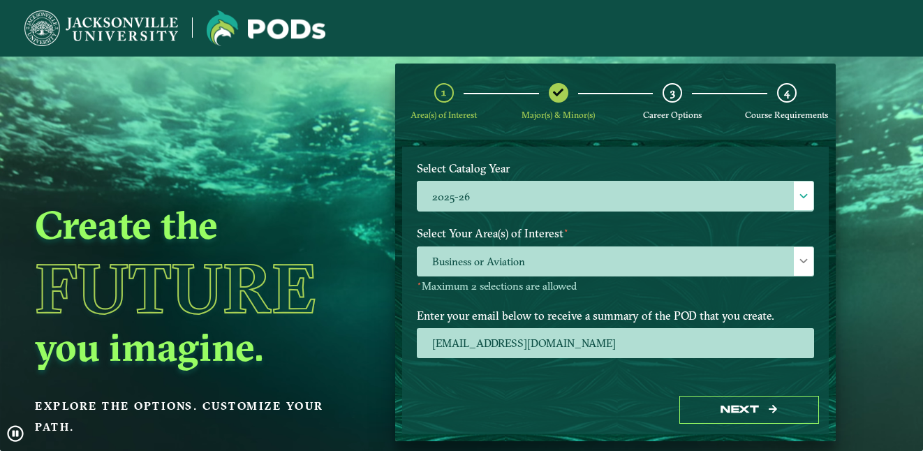
scroll to position [204, 0]
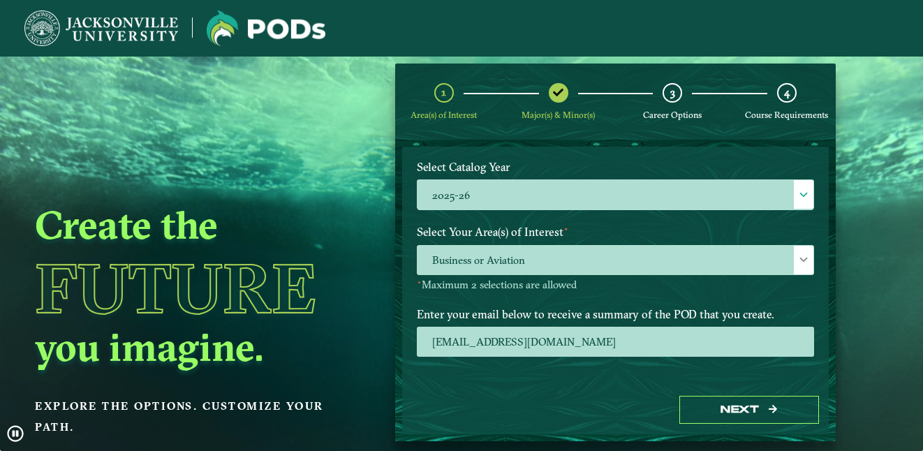
click at [553, 268] on span "Business or Aviation" at bounding box center [616, 261] width 396 height 30
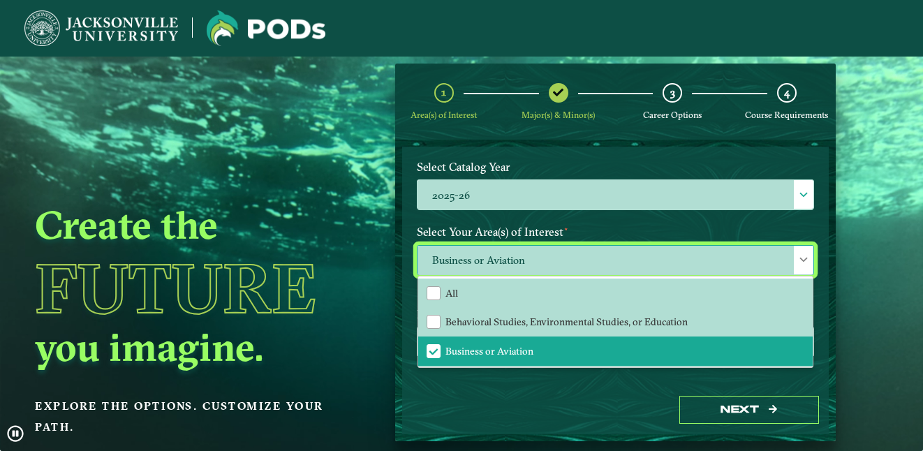
scroll to position [8, 64]
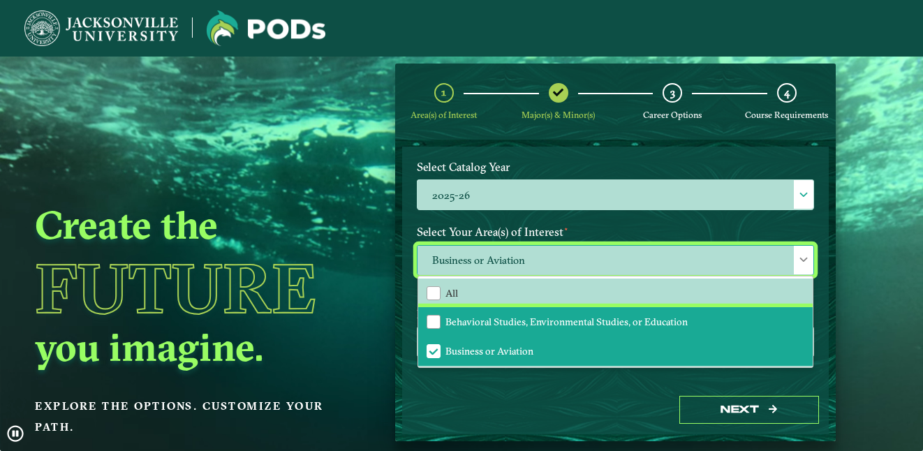
click at [546, 327] on span "Behavioral Studies, Environmental Studies, or Education" at bounding box center [566, 322] width 242 height 13
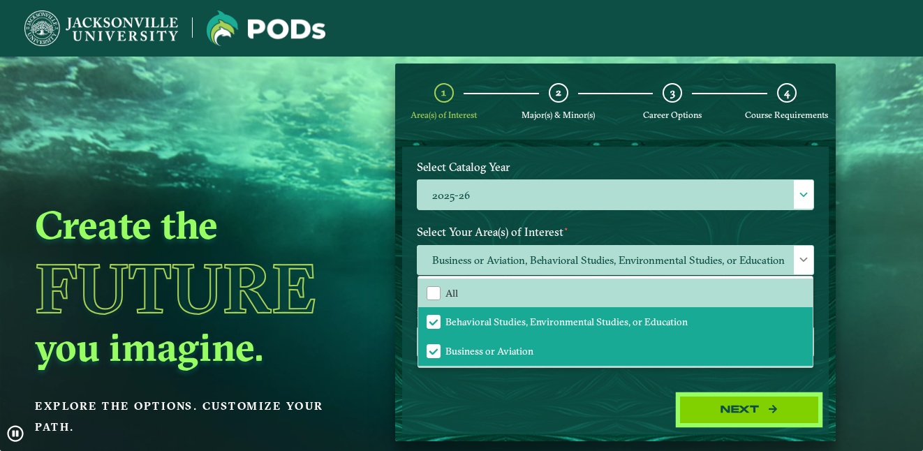
click at [771, 408] on icon "button" at bounding box center [773, 409] width 8 height 8
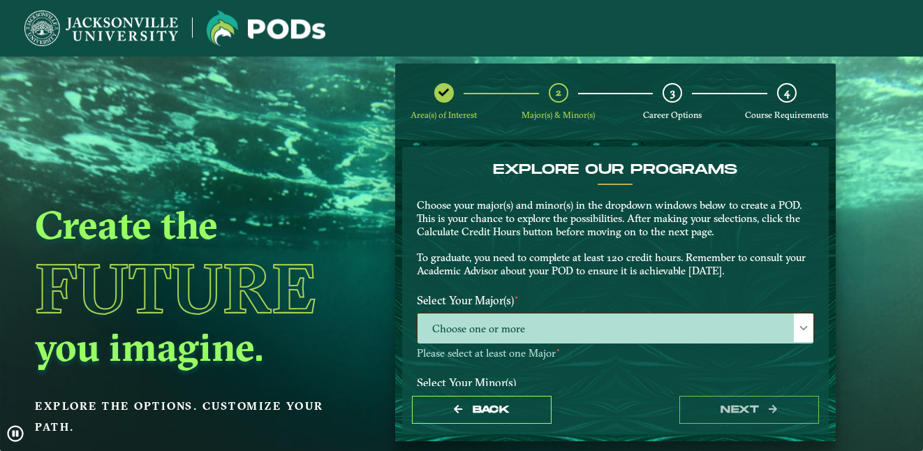
click at [684, 316] on span "Choose one or more" at bounding box center [616, 328] width 396 height 30
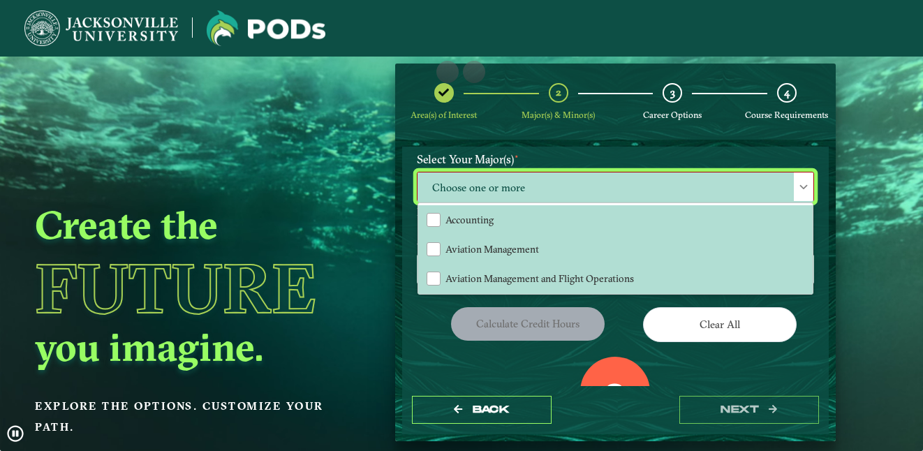
scroll to position [149, 0]
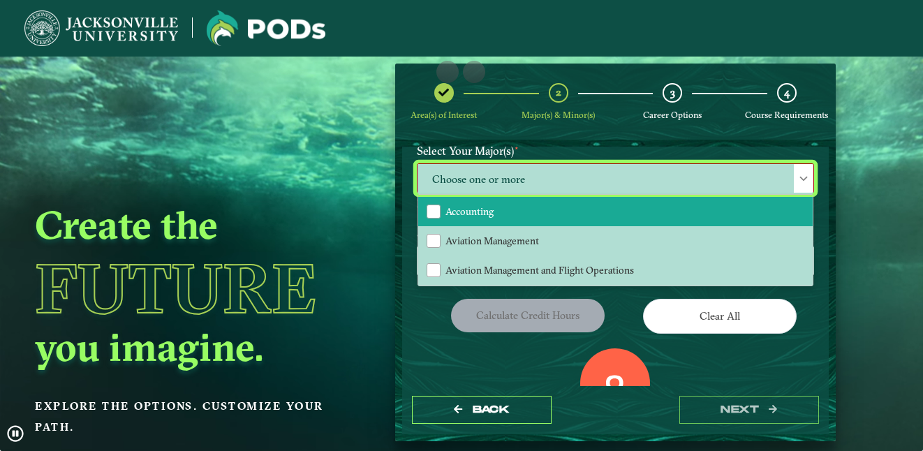
click at [525, 214] on li "Accounting" at bounding box center [615, 211] width 394 height 29
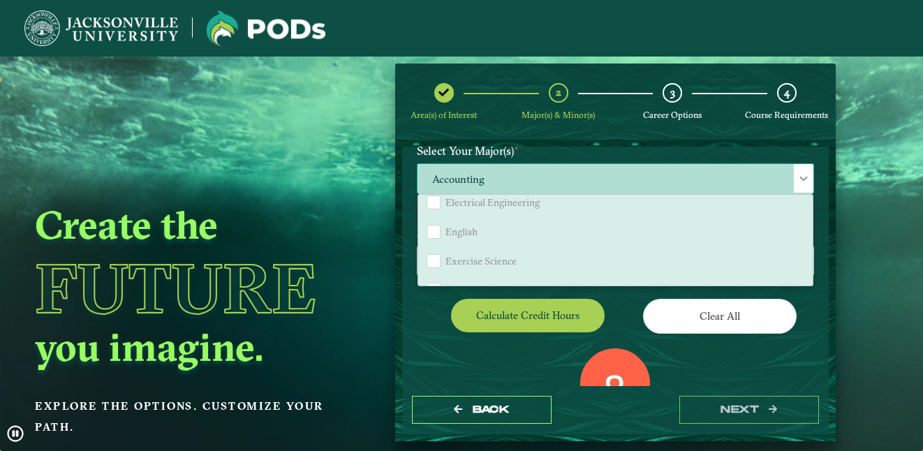
scroll to position [883, 0]
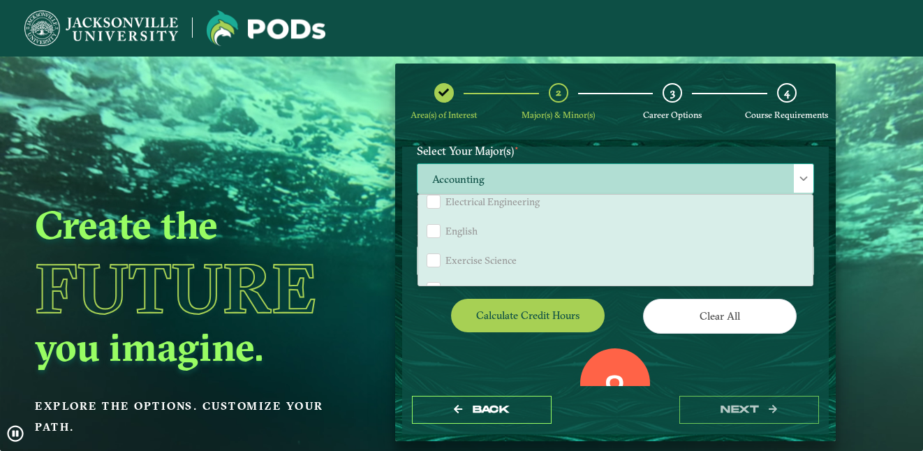
click at [525, 200] on span "Electrical Engineering" at bounding box center [492, 201] width 94 height 13
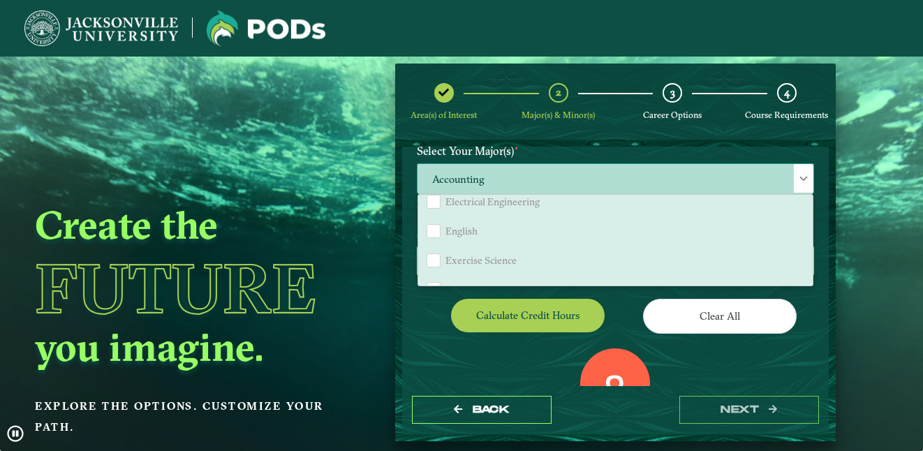
click at [525, 200] on span "Electrical Engineering" at bounding box center [492, 201] width 94 height 13
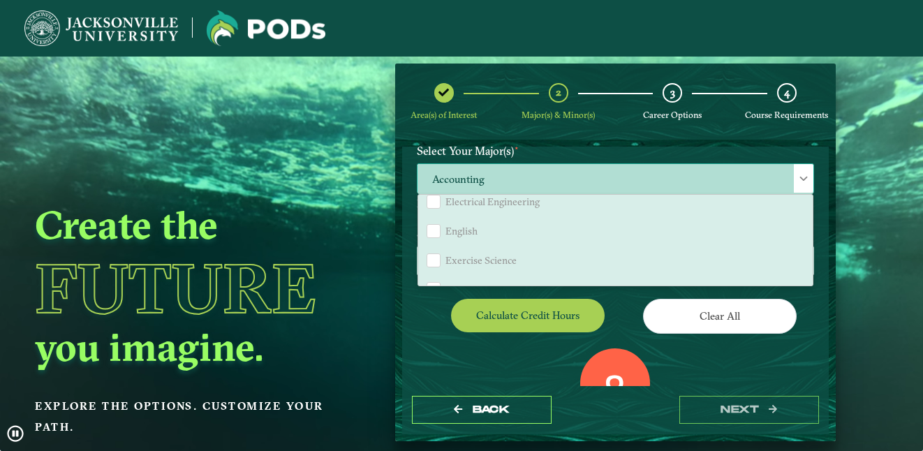
click at [525, 200] on span "Electrical Engineering" at bounding box center [492, 201] width 94 height 13
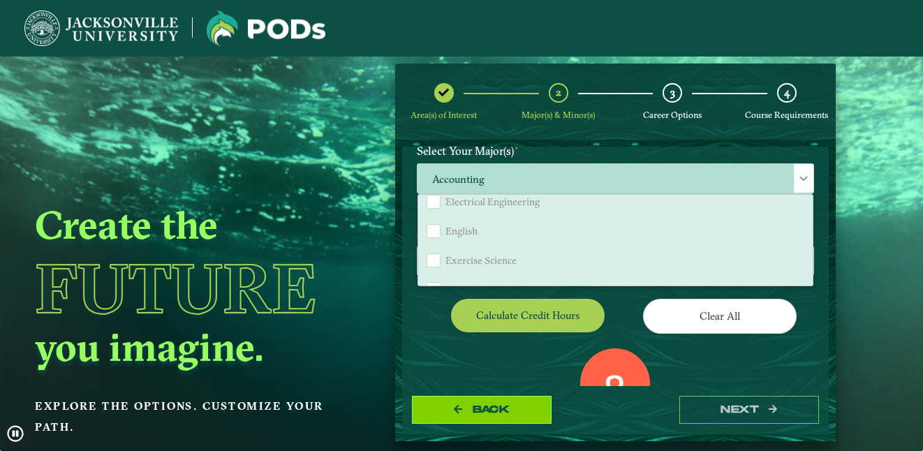
click at [534, 397] on button "Back" at bounding box center [482, 410] width 140 height 29
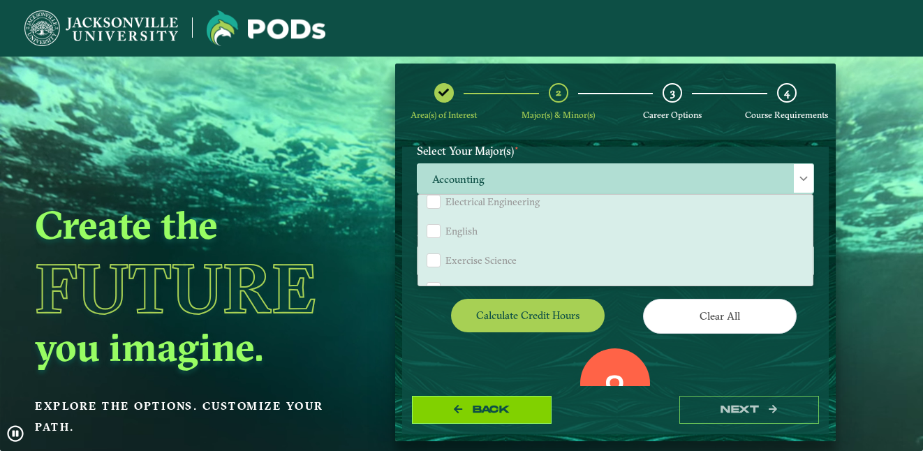
select select "[object Object]"
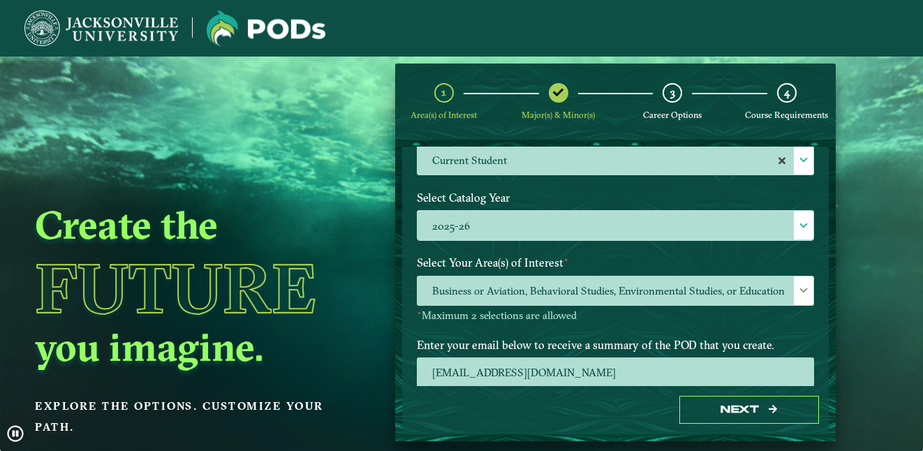
scroll to position [229, 0]
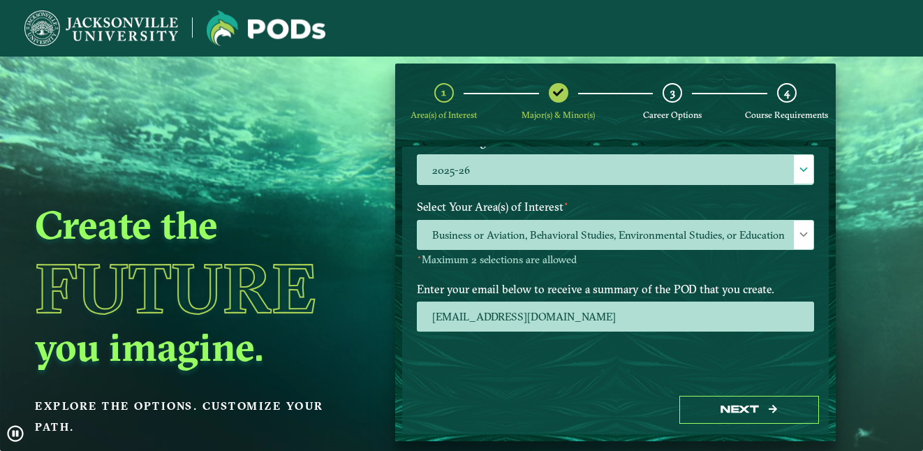
click at [767, 249] on span "Business or Aviation, Behavioral Studies, Environmental Studies, or Education" at bounding box center [616, 236] width 396 height 30
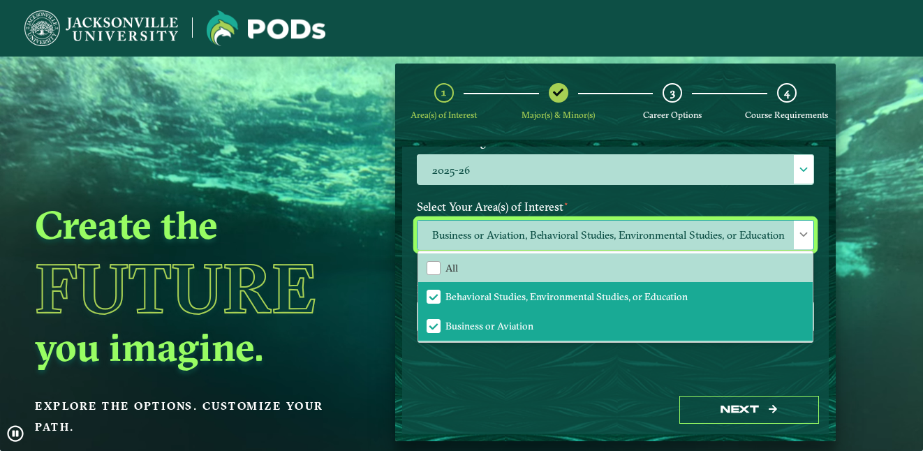
scroll to position [8, 64]
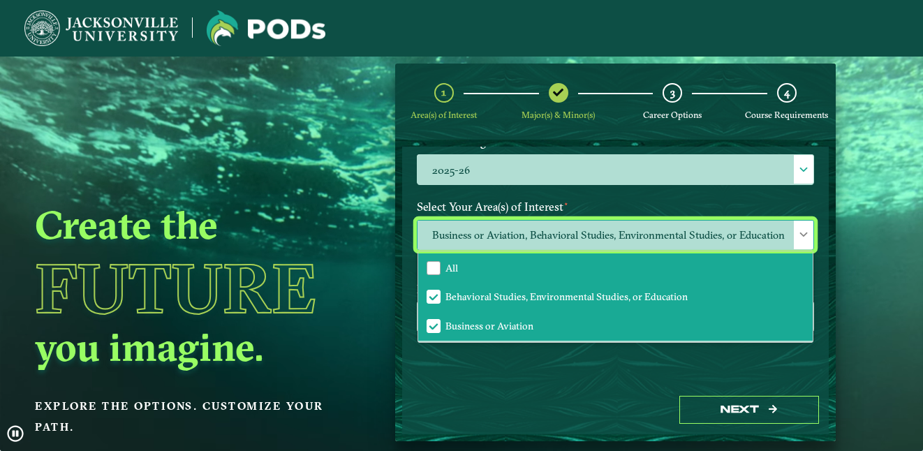
click at [539, 280] on li "All" at bounding box center [615, 267] width 394 height 29
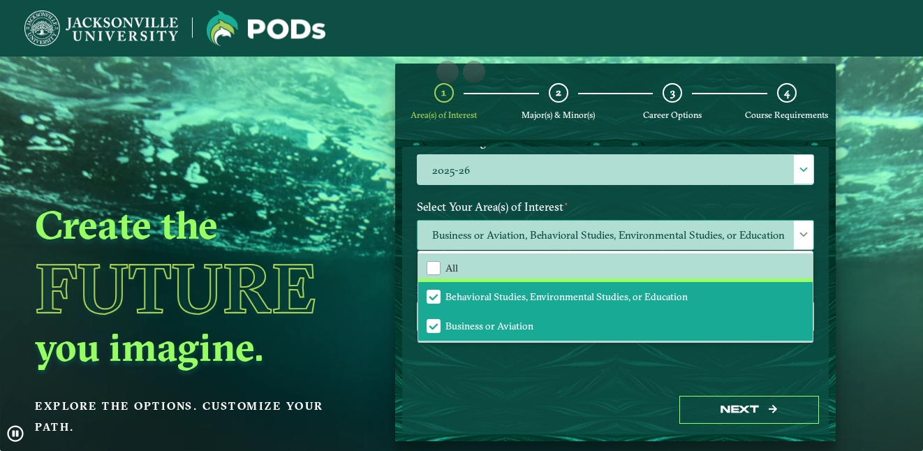
click at [468, 300] on span "Behavioral Studies, Environmental Studies, or Education" at bounding box center [566, 296] width 242 height 13
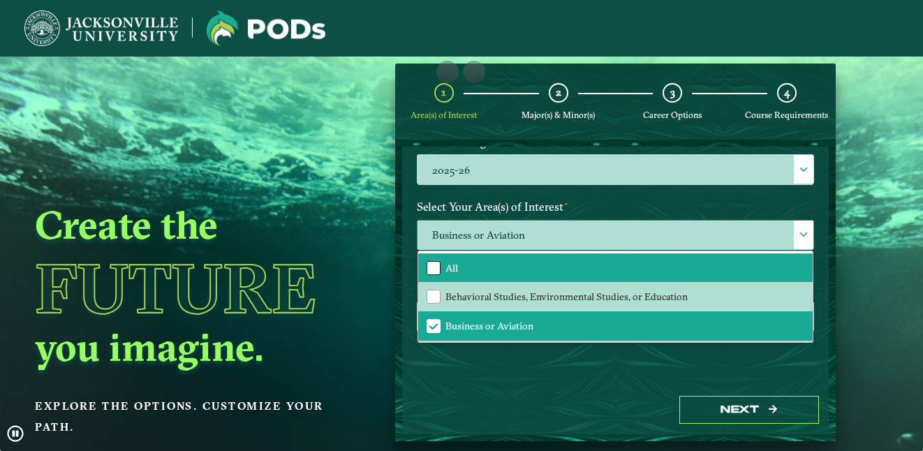
click at [435, 269] on div "All" at bounding box center [434, 268] width 14 height 14
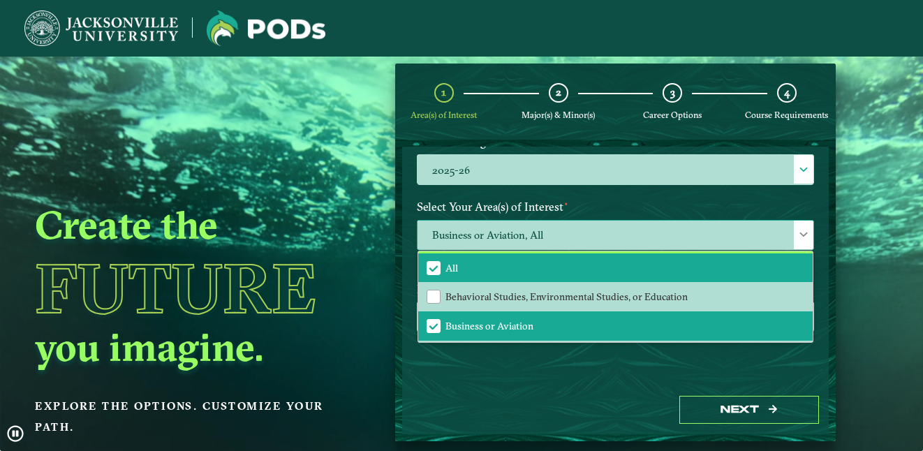
click at [765, 413] on button "Next" at bounding box center [749, 410] width 140 height 29
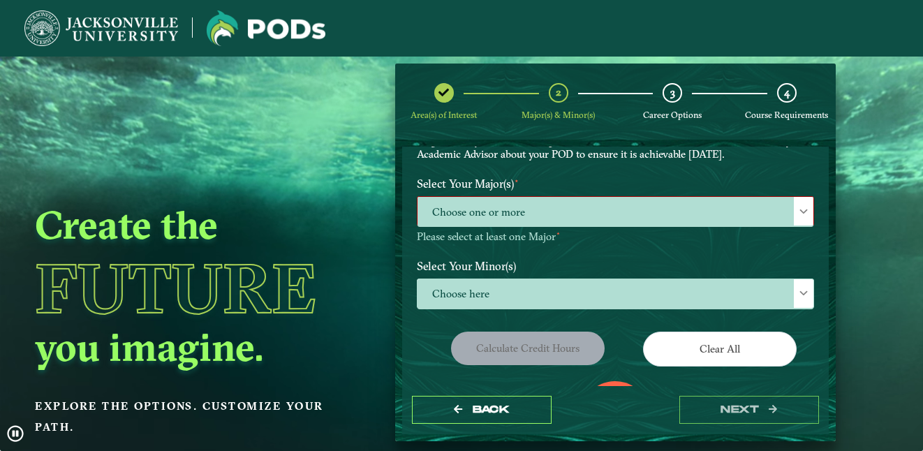
scroll to position [119, 0]
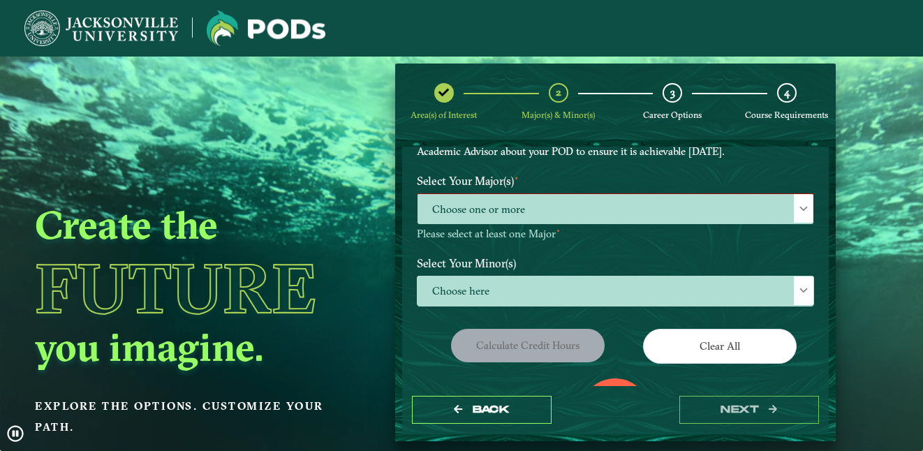
click at [769, 206] on span "Choose one or more" at bounding box center [616, 209] width 396 height 30
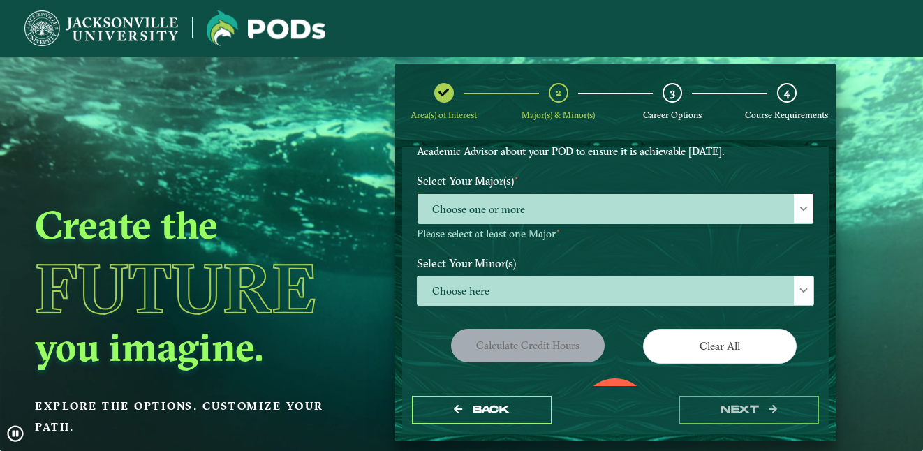
scroll to position [8, 64]
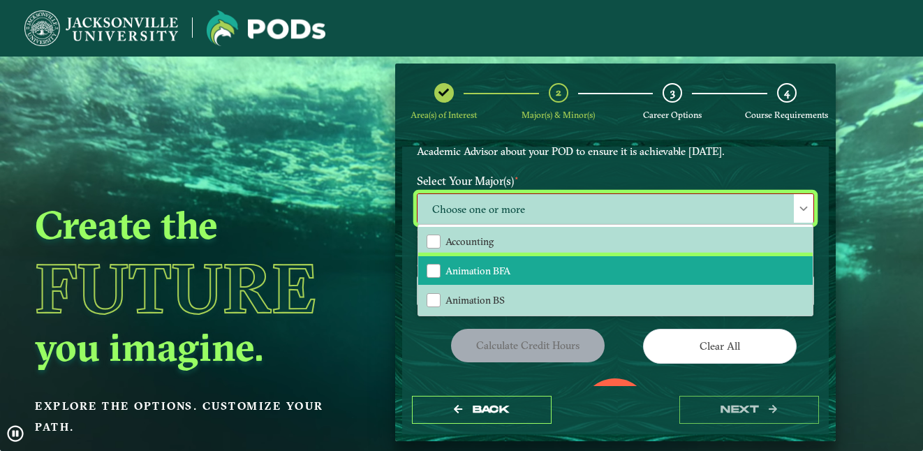
click at [471, 256] on li "Animation BFA" at bounding box center [615, 270] width 394 height 29
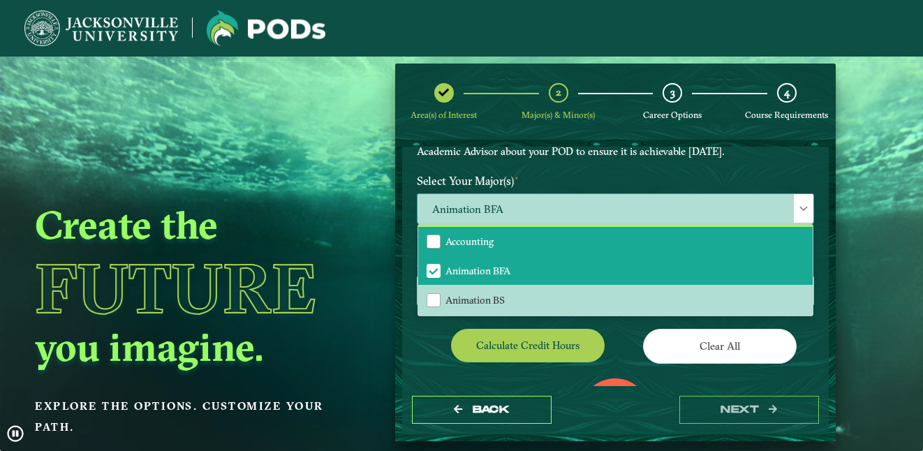
click at [506, 235] on li "Accounting" at bounding box center [615, 241] width 394 height 29
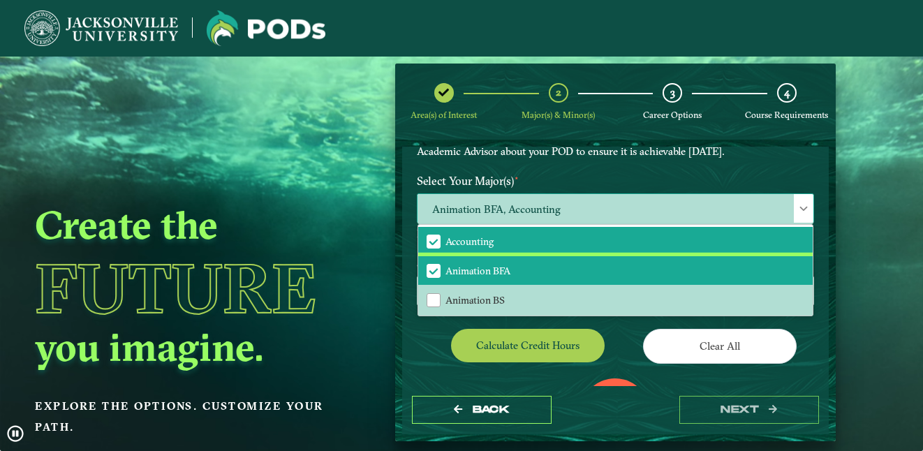
click at [501, 270] on span "Animation BFA" at bounding box center [477, 271] width 65 height 13
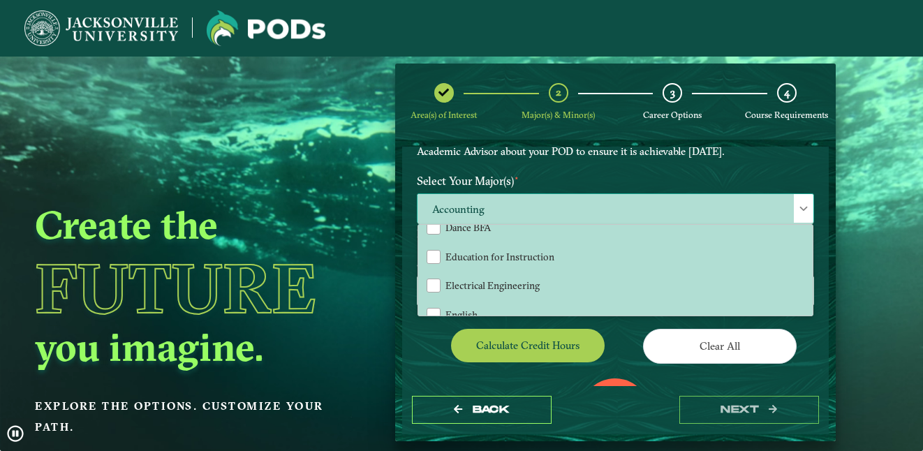
scroll to position [537, 0]
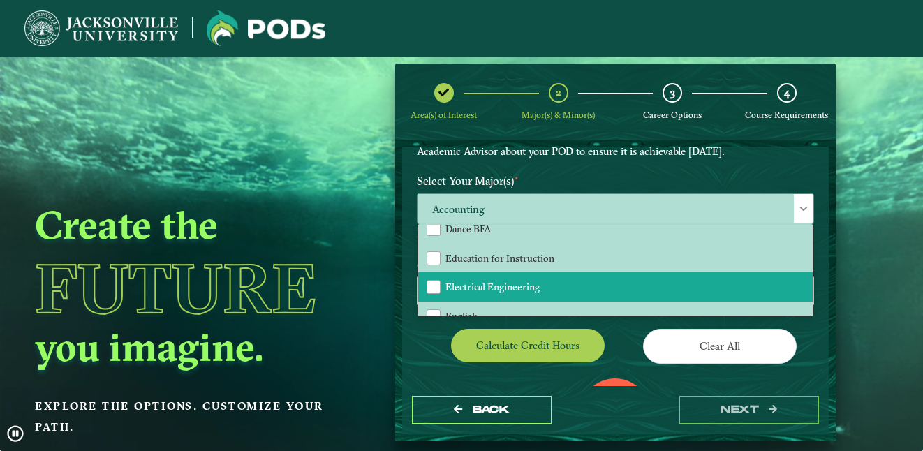
click at [452, 290] on span "Electrical Engineering" at bounding box center [492, 287] width 94 height 13
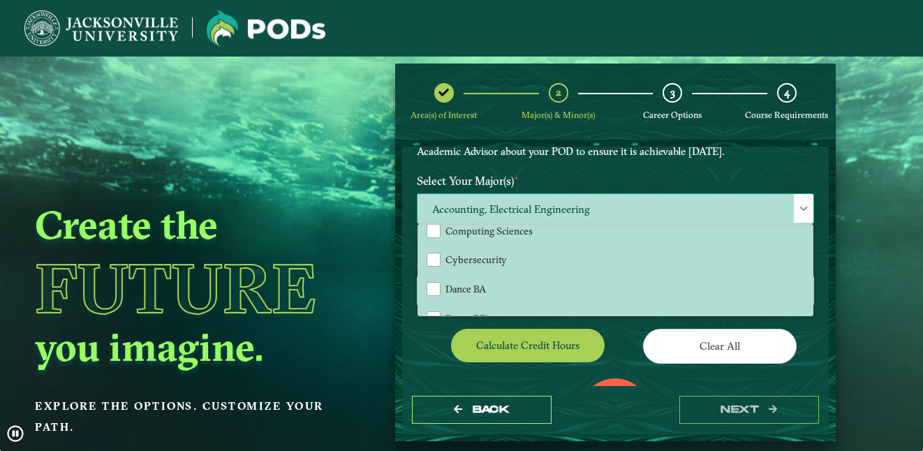
scroll to position [447, 0]
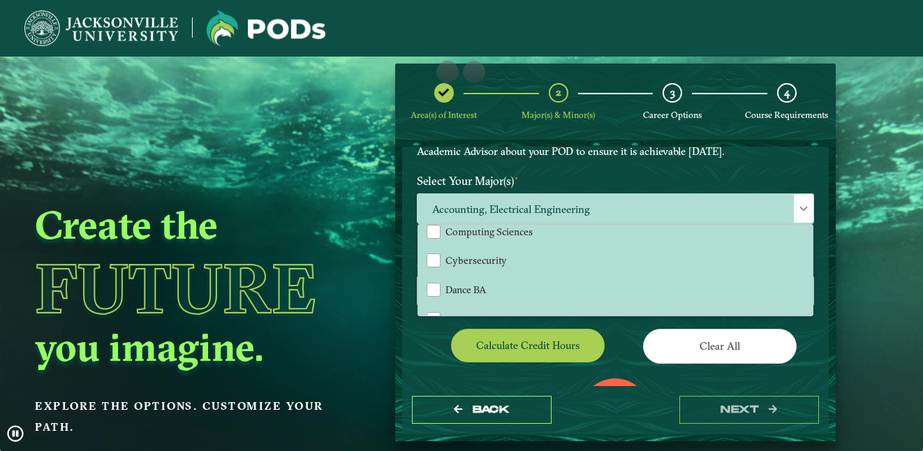
click at [370, 277] on div "Create the Future you imagine. Explore the options. Customize your path." at bounding box center [198, 282] width 397 height 451
